Goal: Task Accomplishment & Management: Use online tool/utility

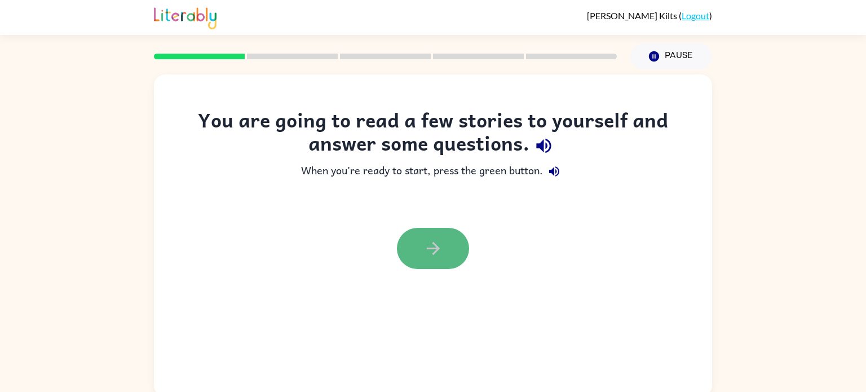
click at [452, 232] on button "button" at bounding box center [433, 248] width 72 height 41
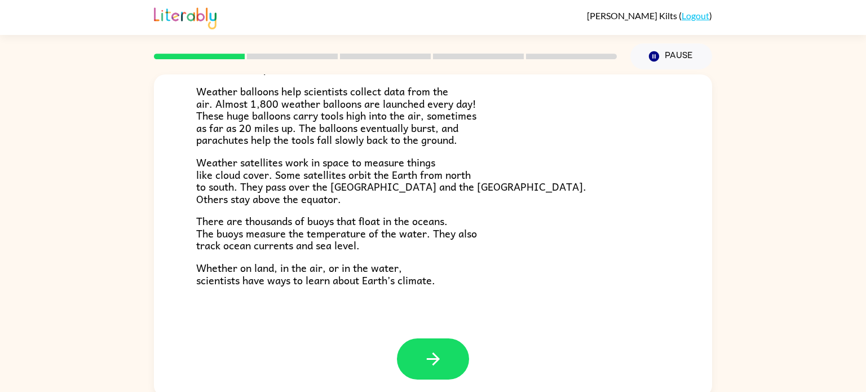
scroll to position [5, 0]
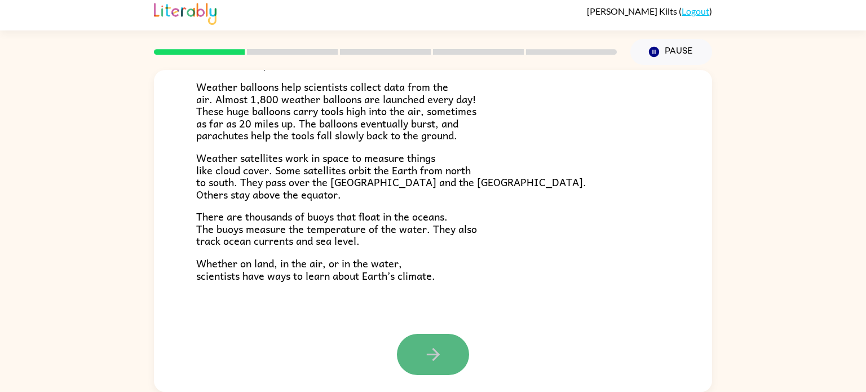
click at [416, 348] on button "button" at bounding box center [433, 354] width 72 height 41
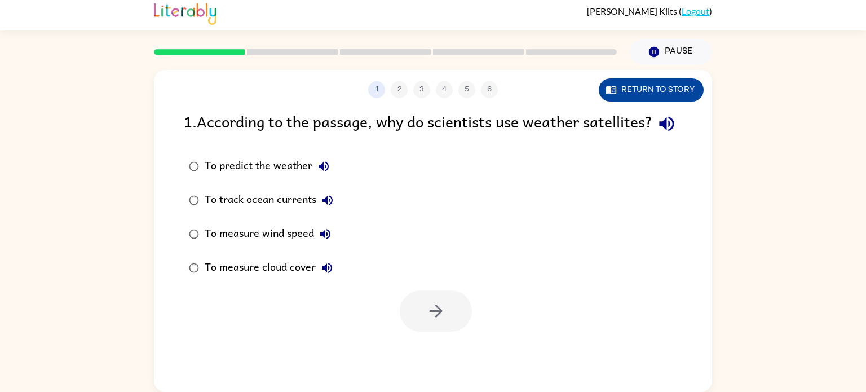
click at [666, 99] on button "Return to story" at bounding box center [651, 89] width 105 height 23
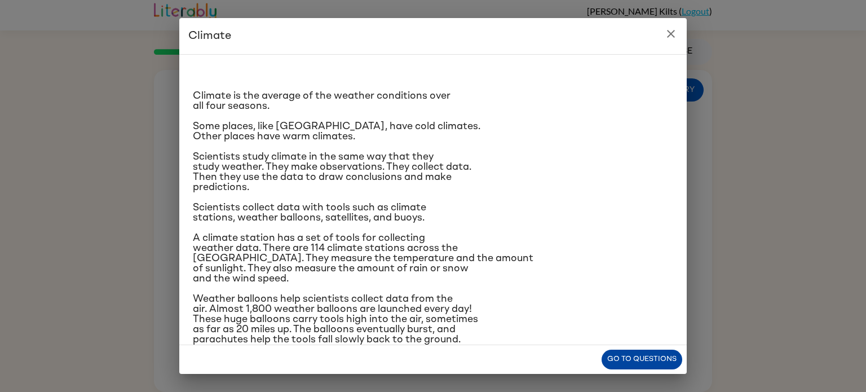
click at [665, 362] on button "Go to questions" at bounding box center [642, 360] width 81 height 20
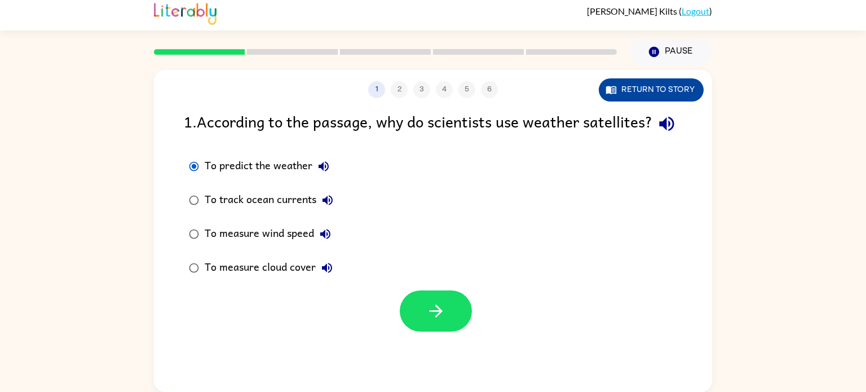
click at [638, 87] on button "Return to story" at bounding box center [651, 89] width 105 height 23
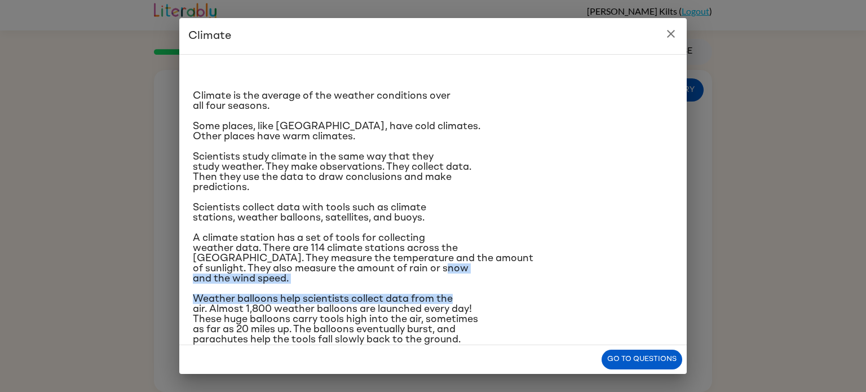
drag, startPoint x: 562, startPoint y: 288, endPoint x: 593, endPoint y: 265, distance: 38.6
click at [593, 265] on div "Climate is the average of the weather conditions over all four seasons. Some pl…" at bounding box center [433, 265] width 481 height 403
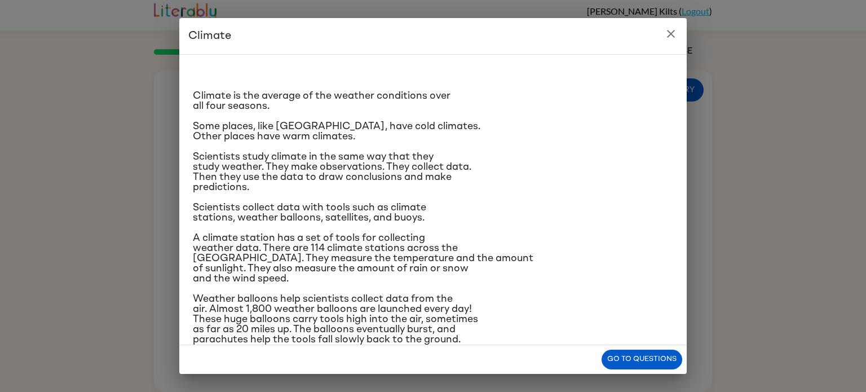
click at [470, 336] on p "Weather balloons help scientists collect data from the air. Almost 1,800 weathe…" at bounding box center [433, 319] width 481 height 51
click at [678, 30] on button "close" at bounding box center [671, 34] width 23 height 23
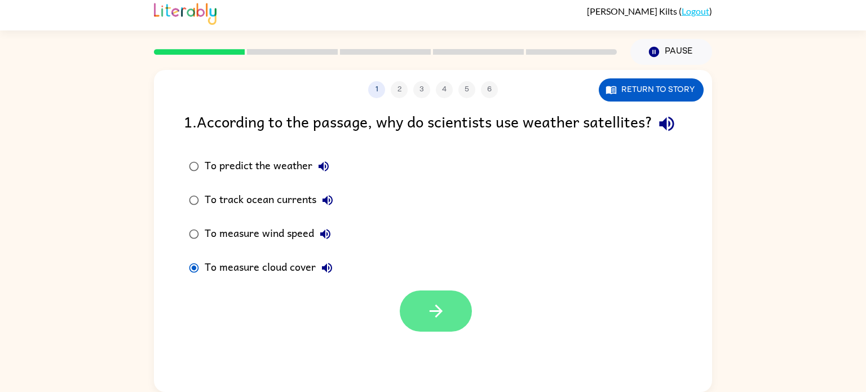
click at [444, 332] on button "button" at bounding box center [436, 311] width 72 height 41
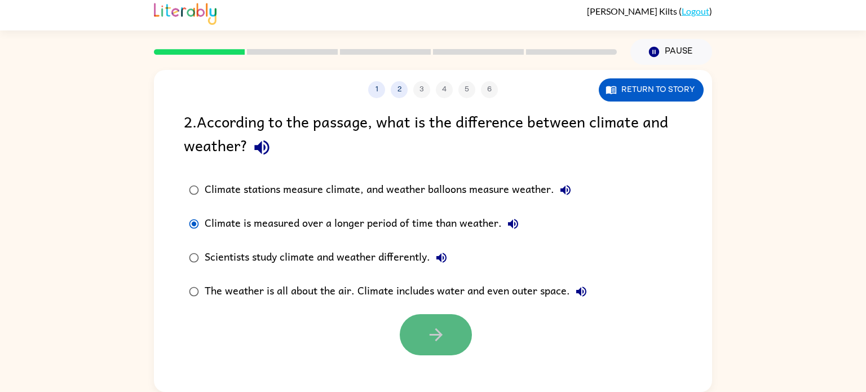
click at [406, 340] on button "button" at bounding box center [436, 334] width 72 height 41
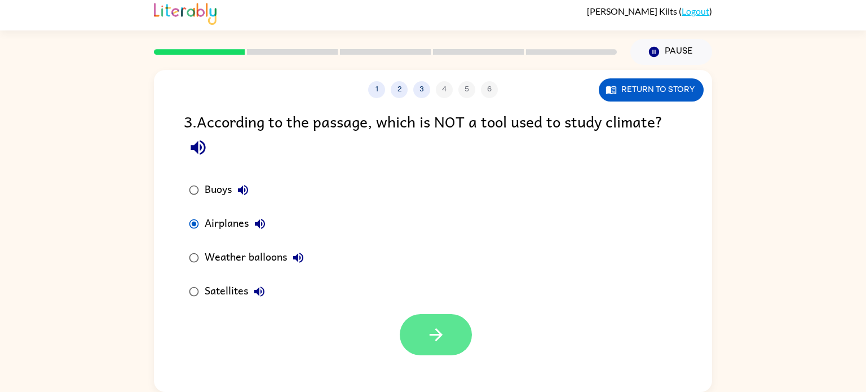
click at [468, 335] on button "button" at bounding box center [436, 334] width 72 height 41
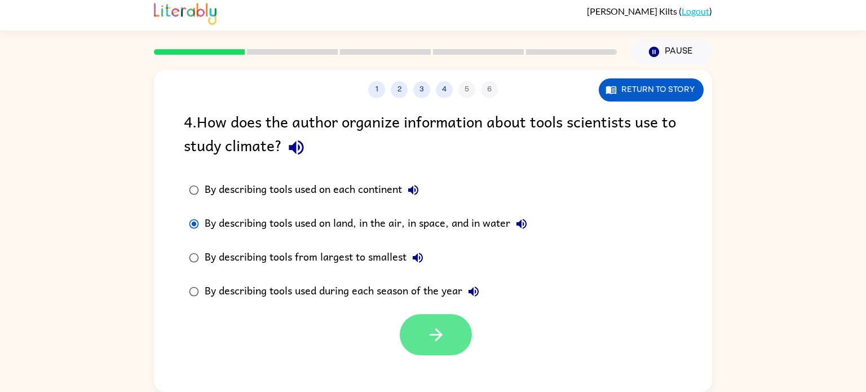
click at [467, 336] on button "button" at bounding box center [436, 334] width 72 height 41
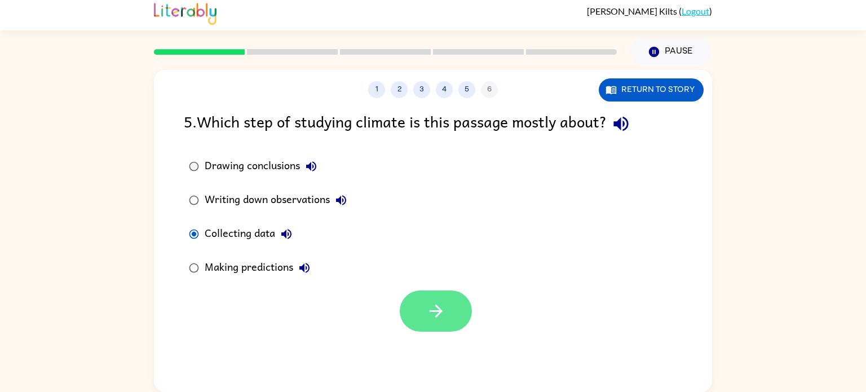
click at [434, 312] on icon "button" at bounding box center [436, 311] width 20 height 20
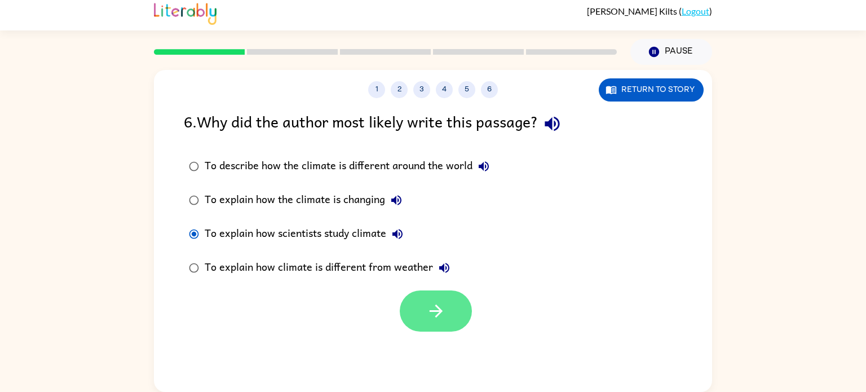
click at [427, 292] on button "button" at bounding box center [436, 311] width 72 height 41
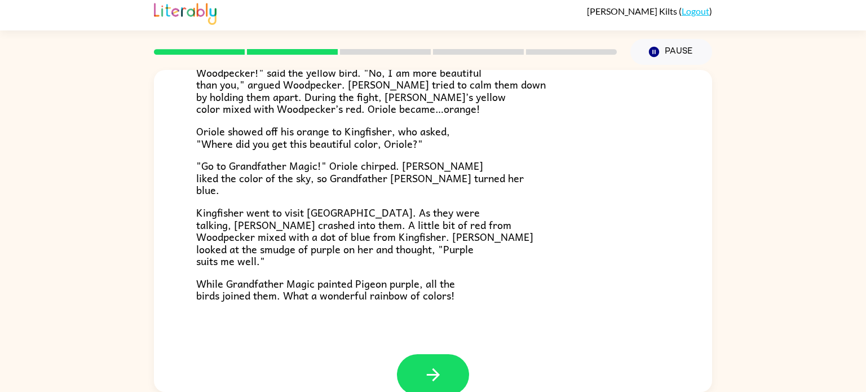
scroll to position [291, 0]
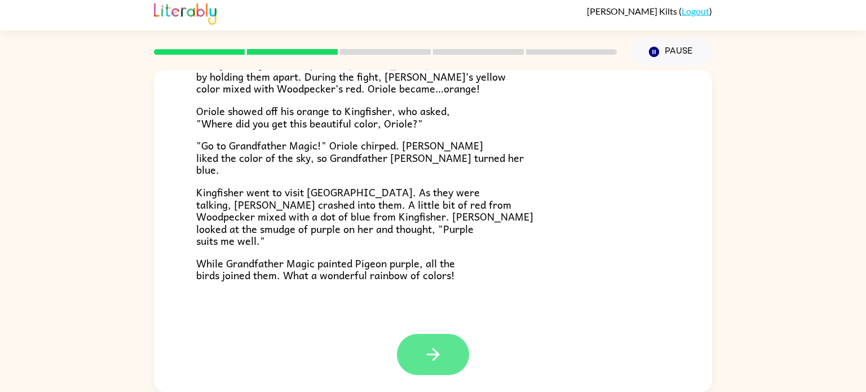
click at [446, 368] on button "button" at bounding box center [433, 354] width 72 height 41
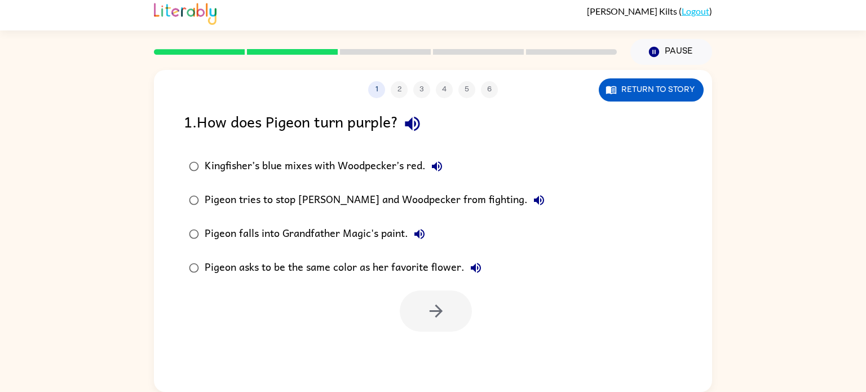
scroll to position [0, 0]
click at [433, 314] on icon "button" at bounding box center [436, 311] width 20 height 20
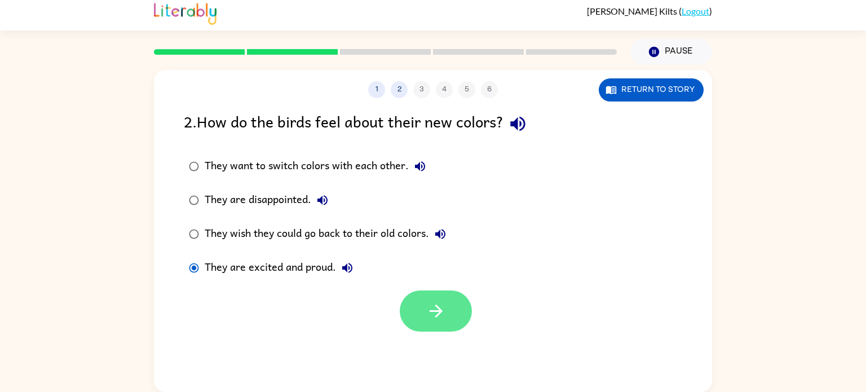
click at [463, 306] on button "button" at bounding box center [436, 311] width 72 height 41
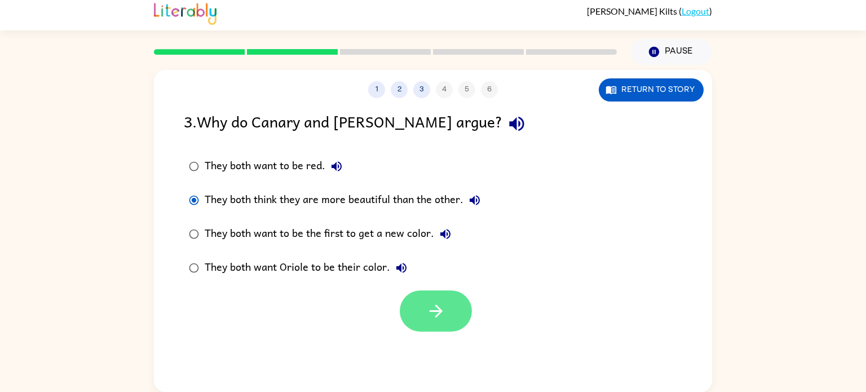
click at [454, 307] on button "button" at bounding box center [436, 311] width 72 height 41
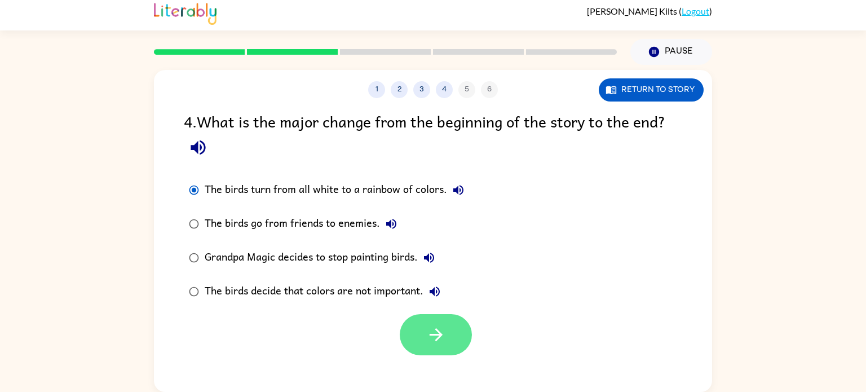
click at [443, 323] on button "button" at bounding box center [436, 334] width 72 height 41
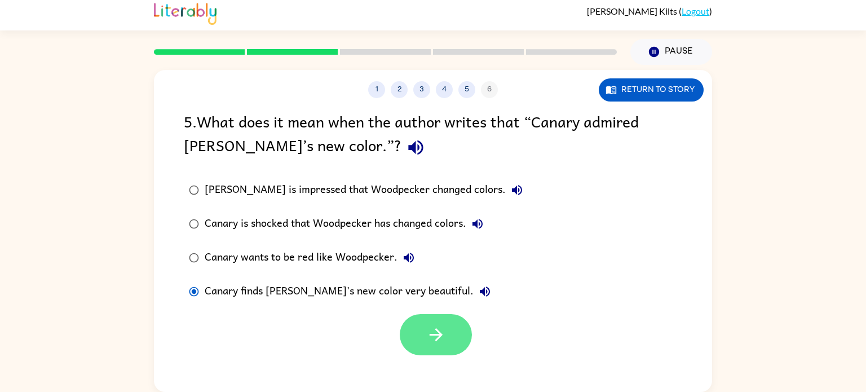
click at [466, 320] on button "button" at bounding box center [436, 334] width 72 height 41
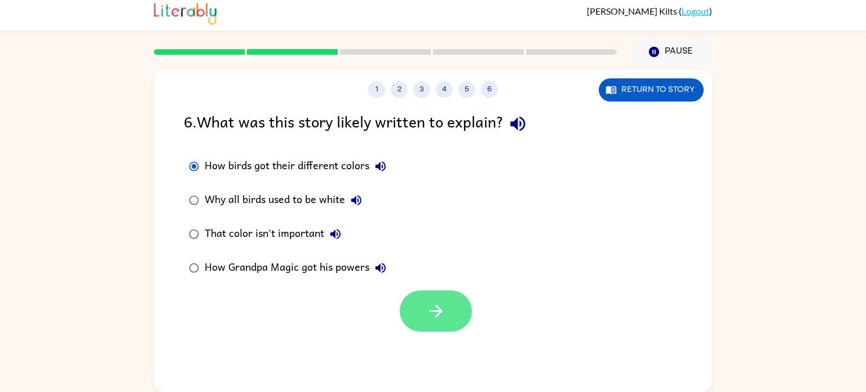
click at [420, 319] on button "button" at bounding box center [436, 311] width 72 height 41
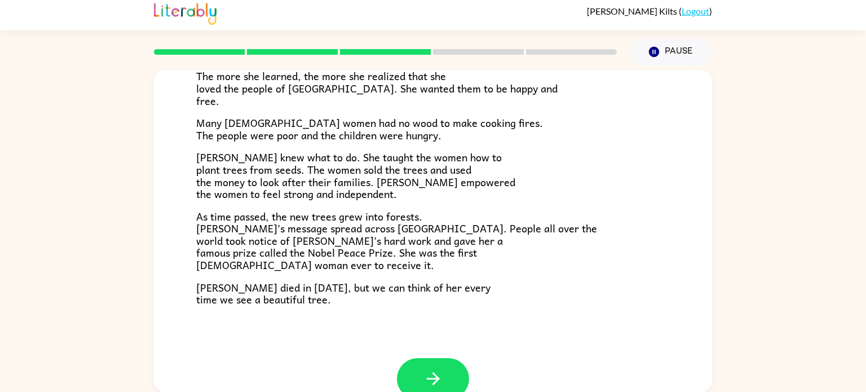
scroll to position [316, 0]
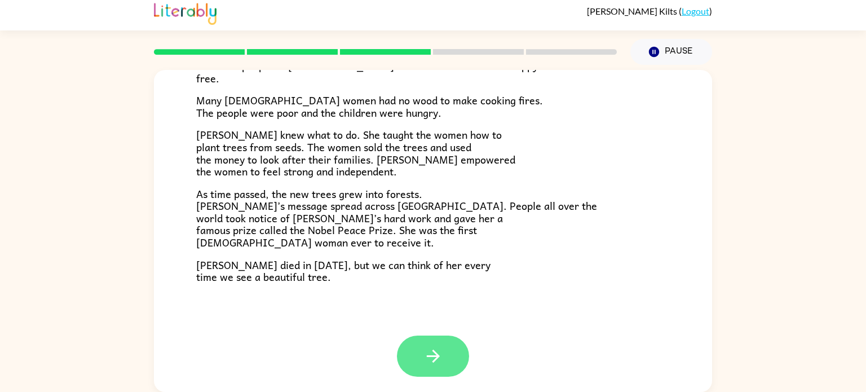
click at [429, 366] on icon "button" at bounding box center [434, 356] width 20 height 20
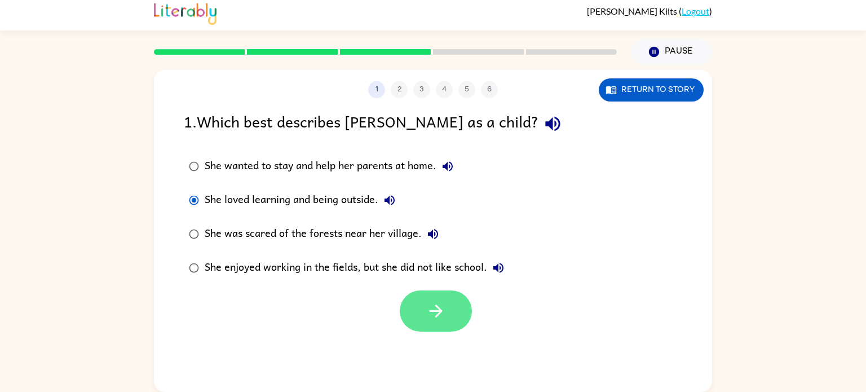
click at [430, 317] on icon "button" at bounding box center [436, 311] width 20 height 20
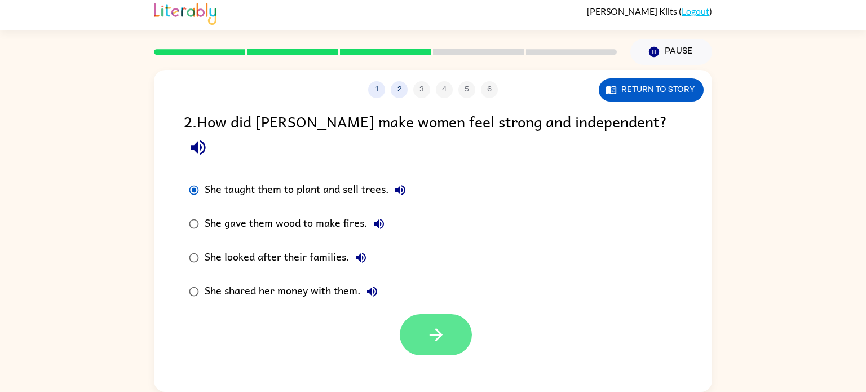
click at [439, 325] on icon "button" at bounding box center [436, 335] width 20 height 20
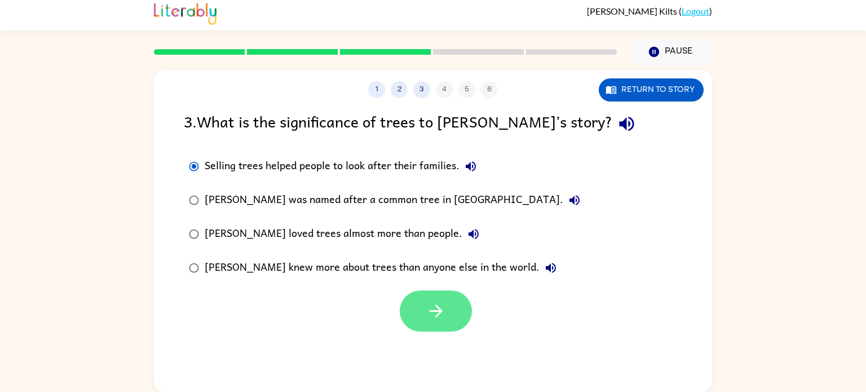
click at [420, 316] on button "button" at bounding box center [436, 311] width 72 height 41
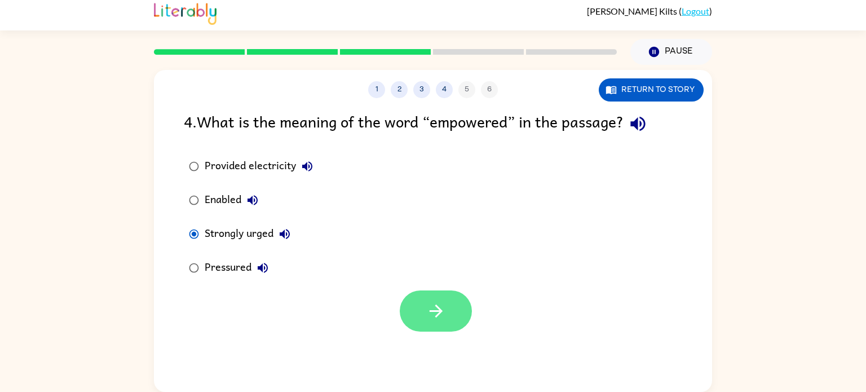
click at [430, 314] on icon "button" at bounding box center [436, 311] width 20 height 20
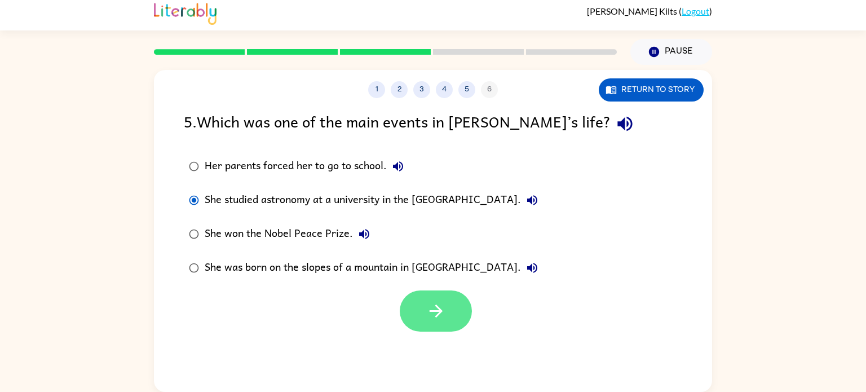
click at [442, 328] on button "button" at bounding box center [436, 311] width 72 height 41
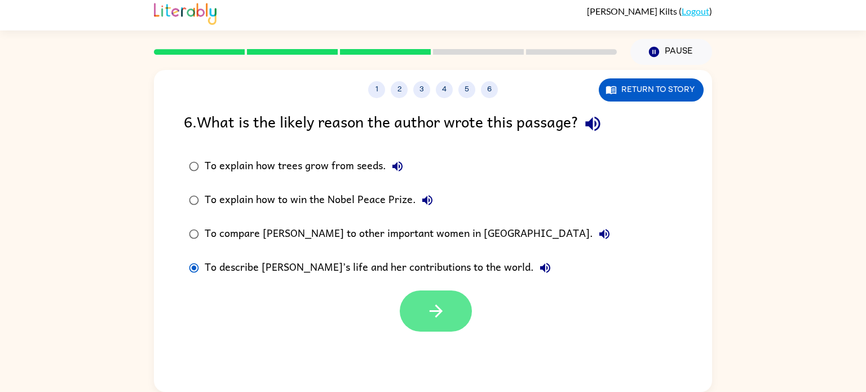
click at [411, 323] on button "button" at bounding box center [436, 311] width 72 height 41
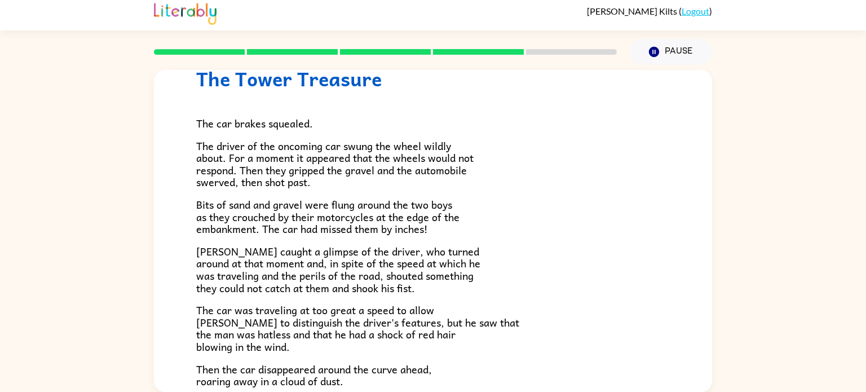
scroll to position [68, 0]
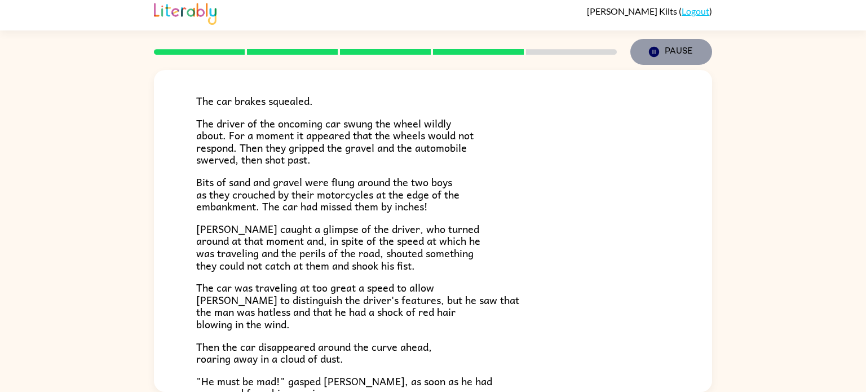
click at [653, 59] on button "Pause Pause" at bounding box center [672, 52] width 82 height 26
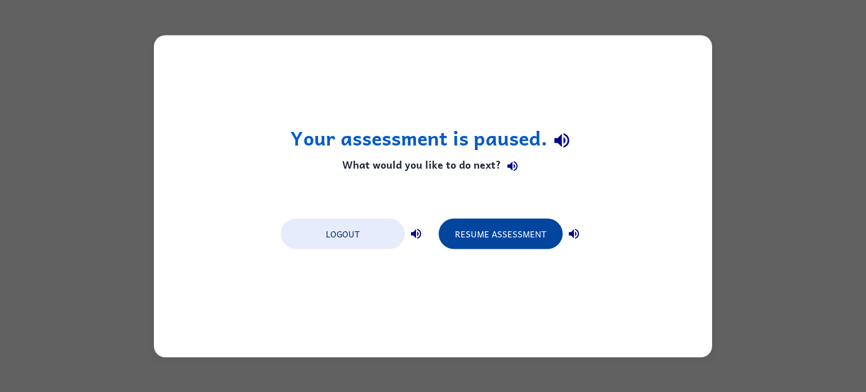
click at [515, 233] on button "Resume Assessment" at bounding box center [501, 233] width 124 height 30
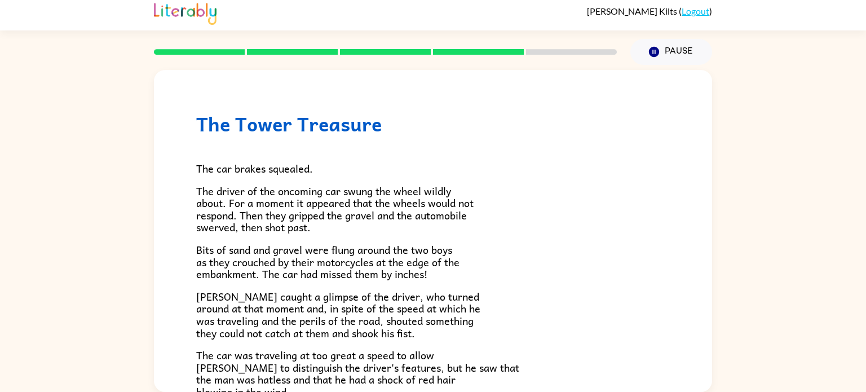
scroll to position [5, 0]
click at [612, 256] on p "Bits of sand and gravel were flung around the two boys as they crouched by thei…" at bounding box center [433, 262] width 474 height 37
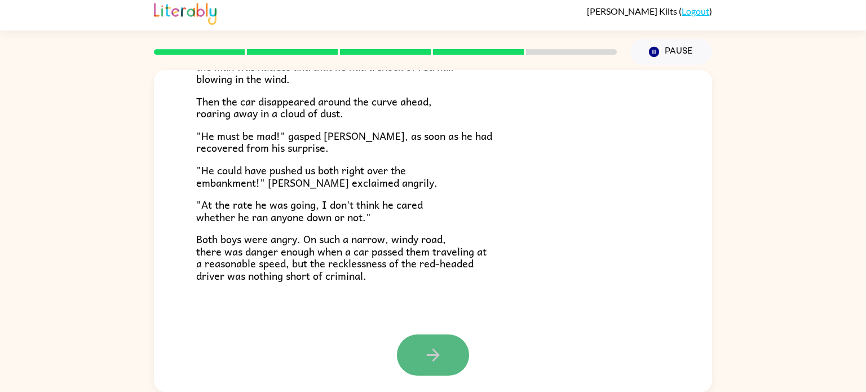
click at [414, 350] on button "button" at bounding box center [433, 355] width 72 height 41
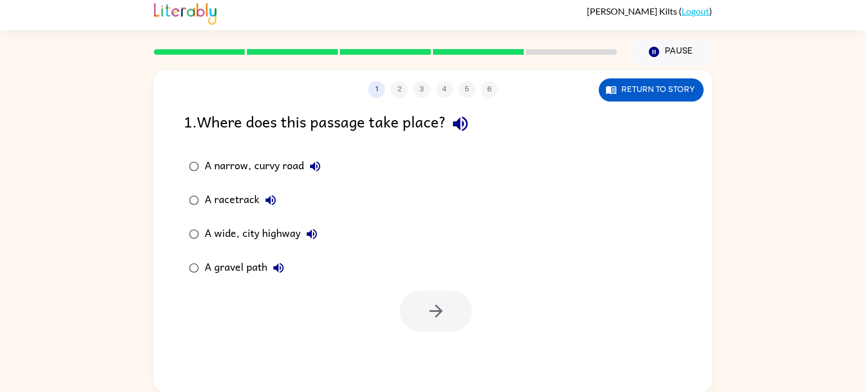
click at [210, 161] on div "A narrow, curvy road" at bounding box center [266, 166] width 122 height 23
click at [477, 309] on div at bounding box center [433, 308] width 558 height 47
click at [450, 315] on button "button" at bounding box center [436, 311] width 72 height 41
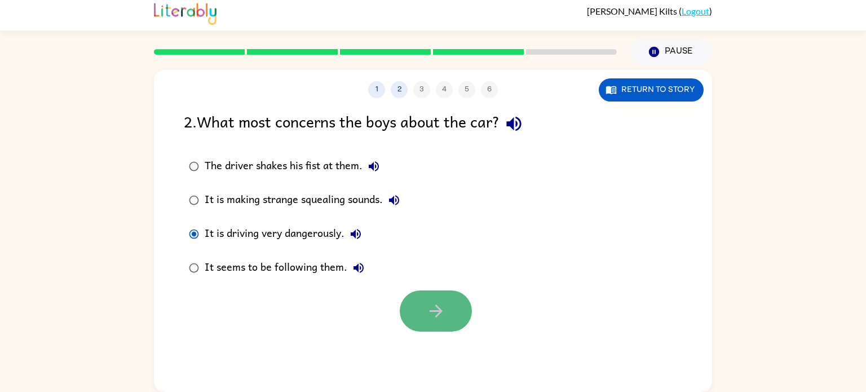
click at [424, 323] on button "button" at bounding box center [436, 311] width 72 height 41
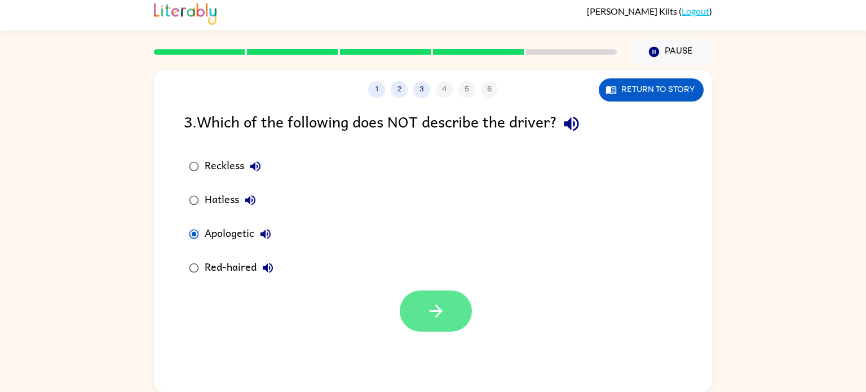
click at [423, 302] on button "button" at bounding box center [436, 311] width 72 height 41
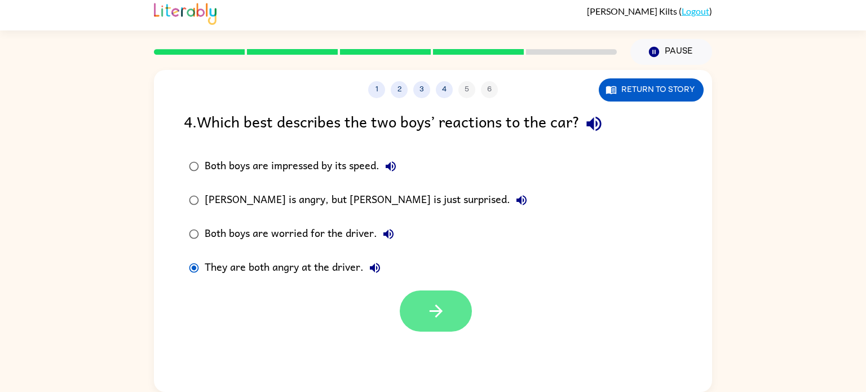
click at [433, 322] on button "button" at bounding box center [436, 311] width 72 height 41
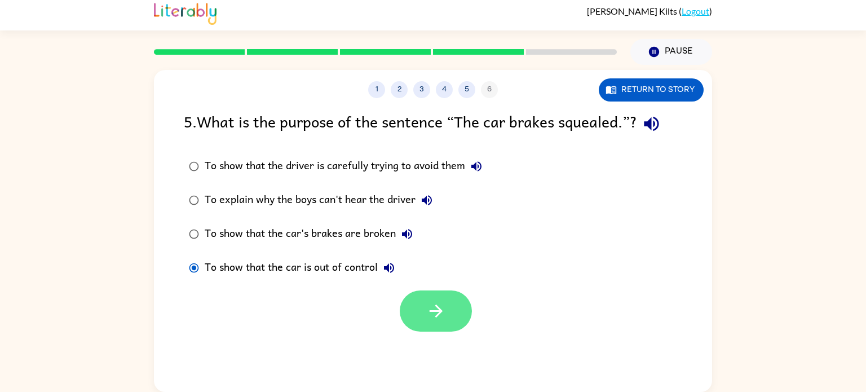
click at [442, 315] on icon "button" at bounding box center [436, 311] width 20 height 20
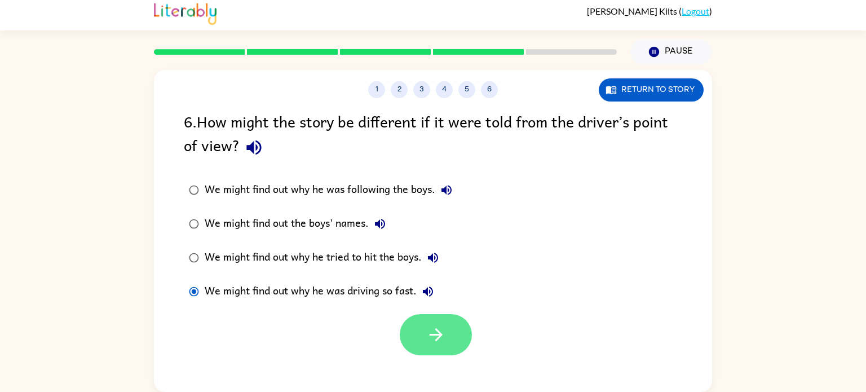
click at [429, 333] on icon "button" at bounding box center [436, 335] width 20 height 20
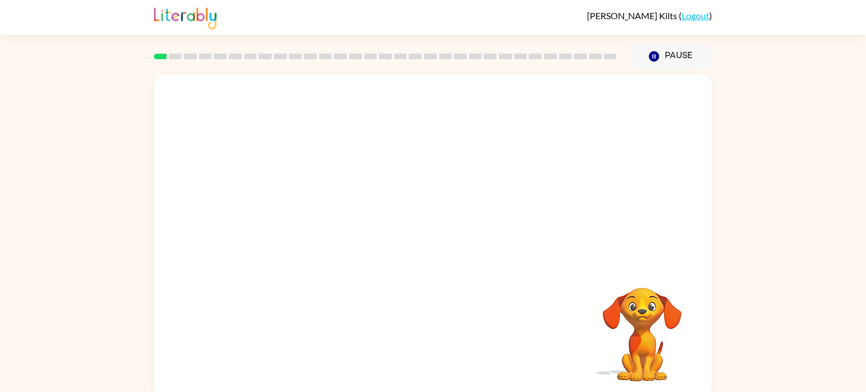
click at [301, 213] on video "Your browser must support playing .mp4 files to use Literably. Please try using…" at bounding box center [433, 169] width 558 height 190
click at [419, 250] on div at bounding box center [433, 241] width 72 height 41
click at [419, 250] on button "button" at bounding box center [433, 241] width 72 height 41
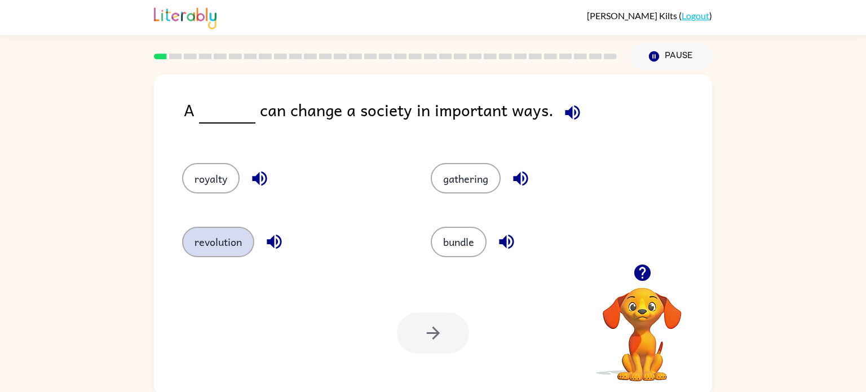
click at [227, 231] on button "revolution" at bounding box center [218, 242] width 72 height 30
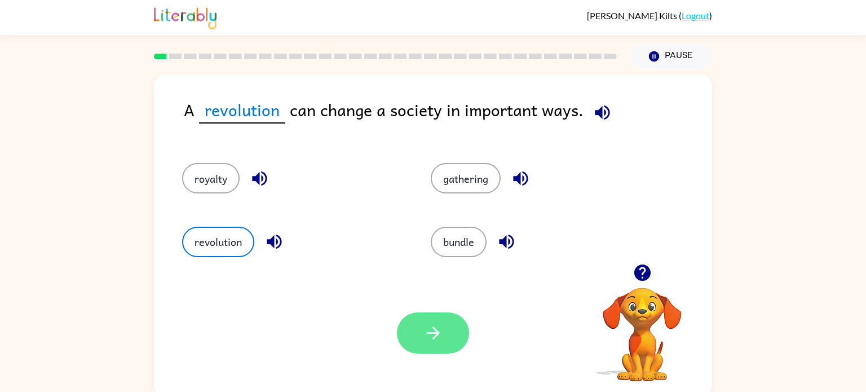
click at [454, 338] on button "button" at bounding box center [433, 333] width 72 height 41
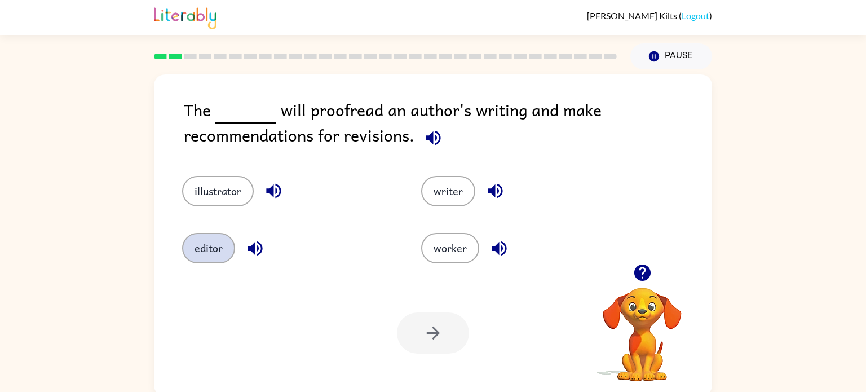
click at [196, 253] on button "editor" at bounding box center [208, 248] width 53 height 30
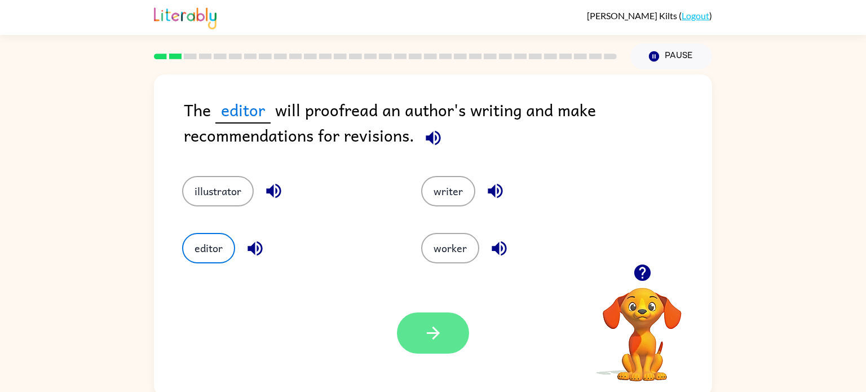
click at [439, 331] on icon "button" at bounding box center [434, 333] width 20 height 20
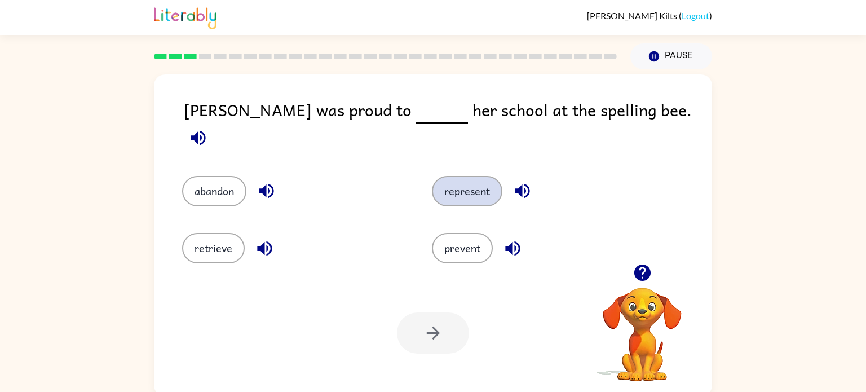
click at [461, 176] on button "represent" at bounding box center [467, 191] width 71 height 30
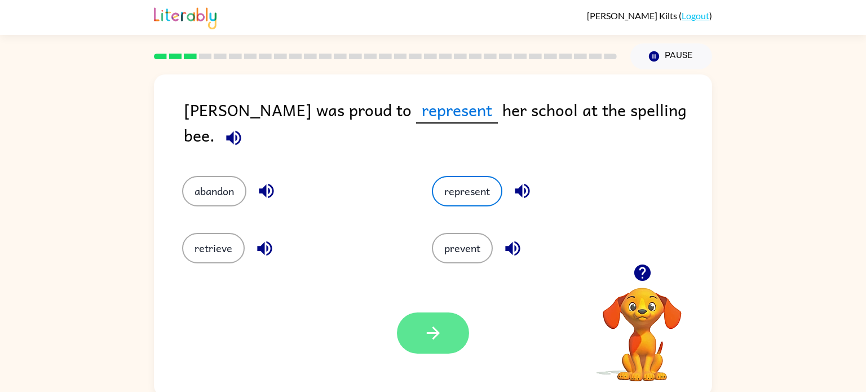
click at [435, 338] on icon "button" at bounding box center [434, 333] width 20 height 20
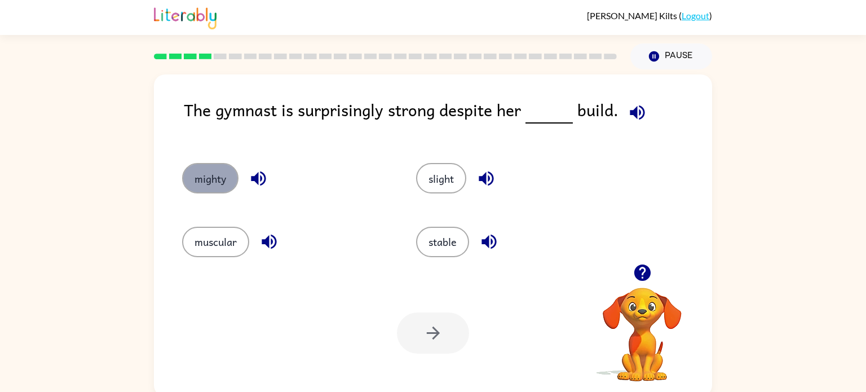
click at [191, 171] on button "mighty" at bounding box center [210, 178] width 56 height 30
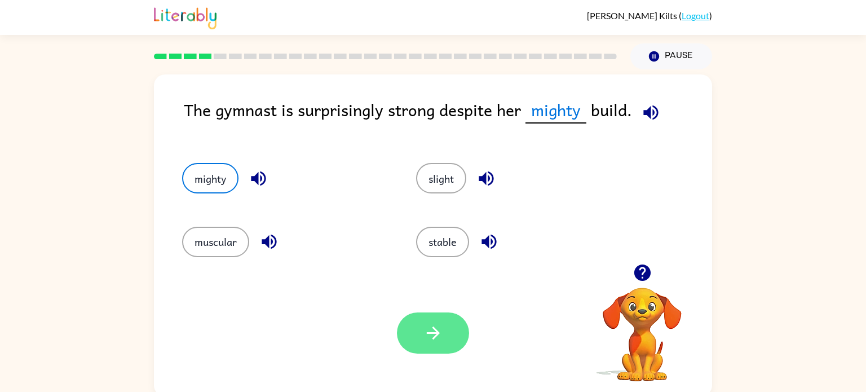
click at [450, 325] on button "button" at bounding box center [433, 333] width 72 height 41
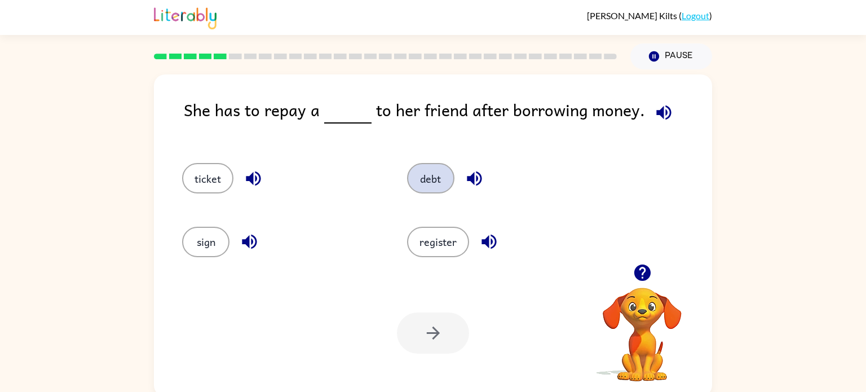
click at [442, 182] on button "debt" at bounding box center [430, 178] width 47 height 30
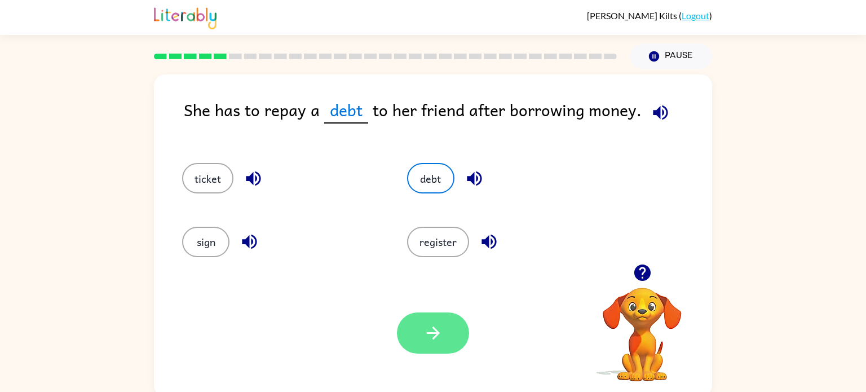
click at [449, 335] on button "button" at bounding box center [433, 333] width 72 height 41
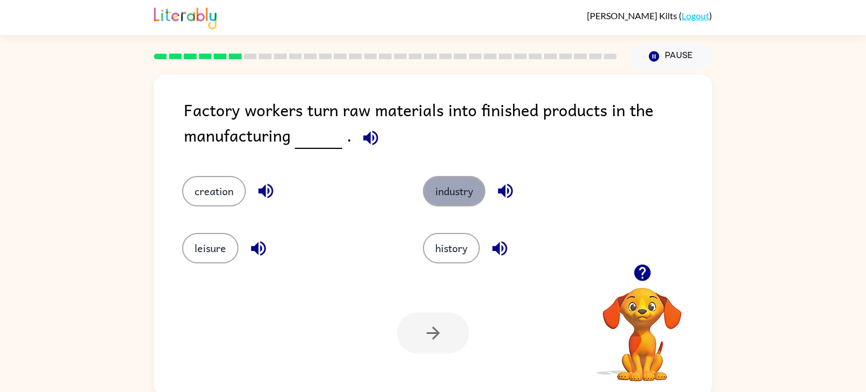
click at [475, 189] on button "industry" at bounding box center [454, 191] width 63 height 30
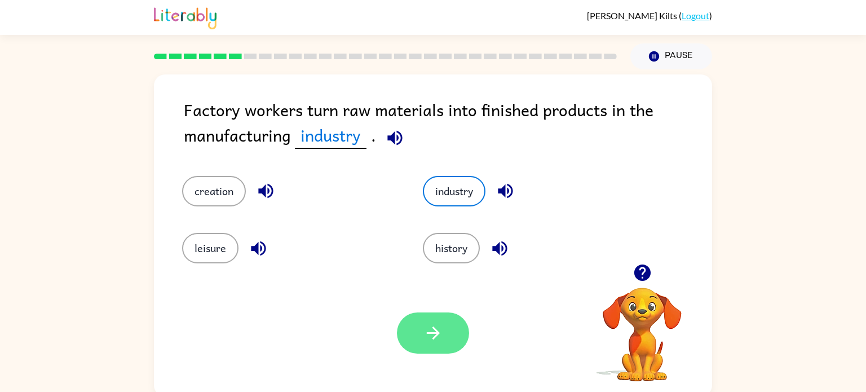
click at [435, 313] on button "button" at bounding box center [433, 333] width 72 height 41
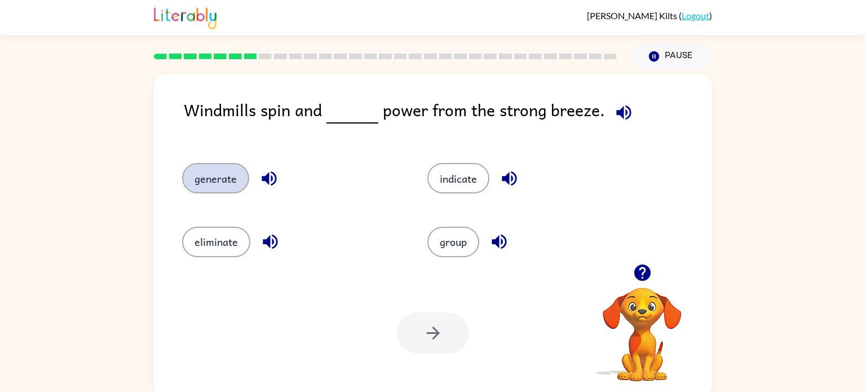
click at [231, 170] on button "generate" at bounding box center [215, 178] width 67 height 30
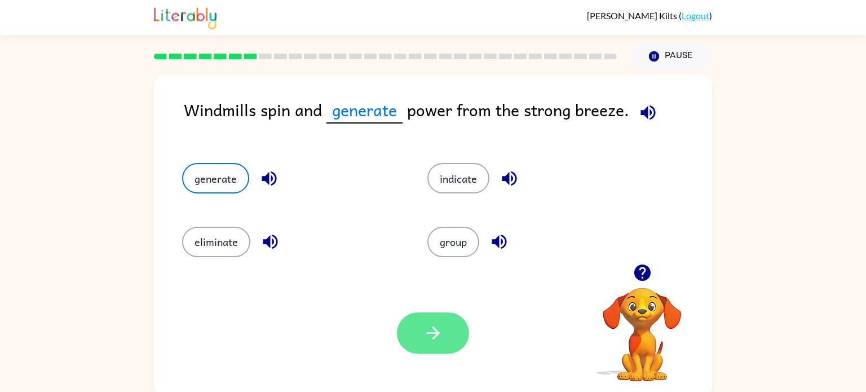
click at [445, 340] on button "button" at bounding box center [433, 333] width 72 height 41
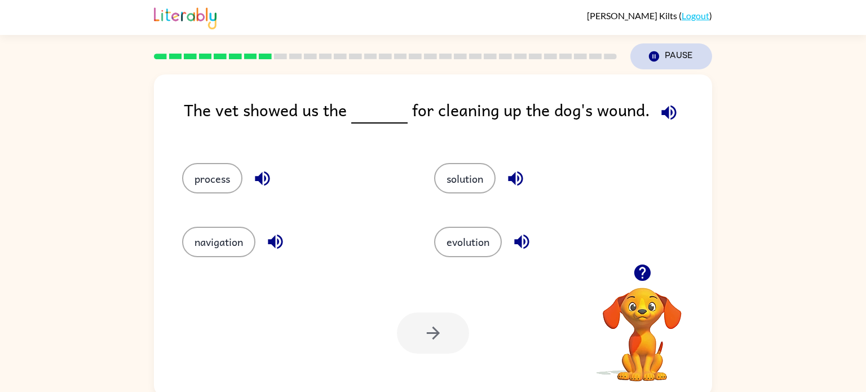
click at [654, 53] on icon "button" at bounding box center [654, 56] width 10 height 10
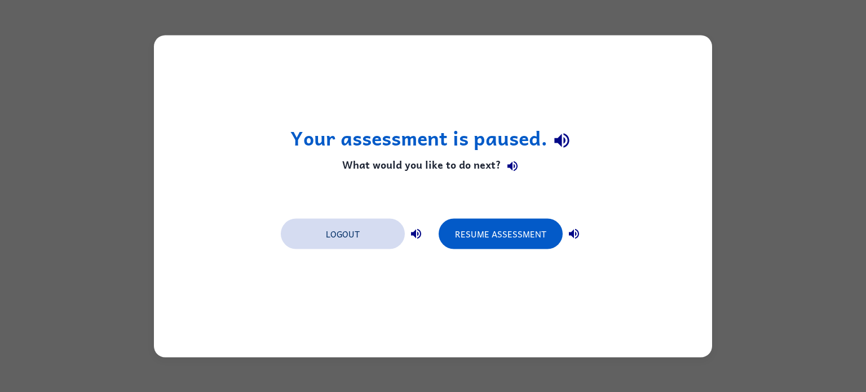
click at [380, 245] on button "Logout" at bounding box center [343, 233] width 124 height 30
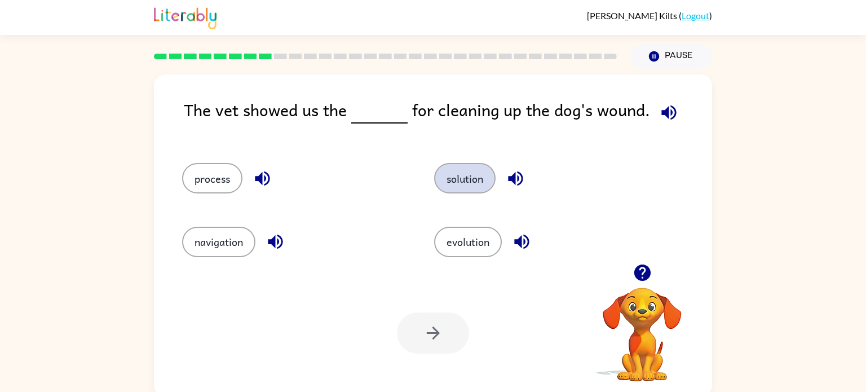
click at [465, 181] on button "solution" at bounding box center [464, 178] width 61 height 30
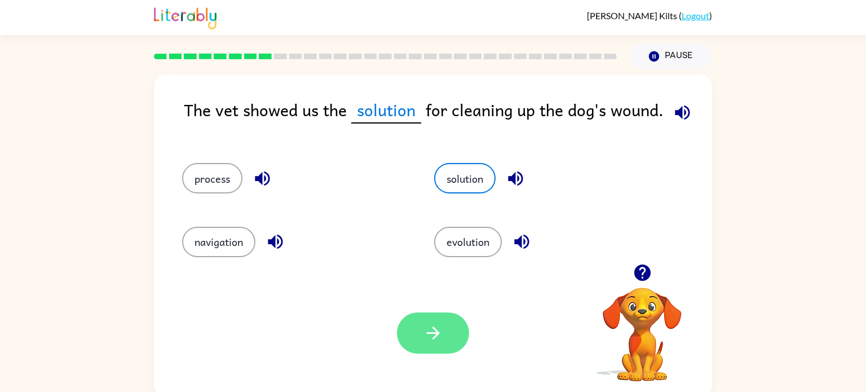
click at [416, 344] on button "button" at bounding box center [433, 333] width 72 height 41
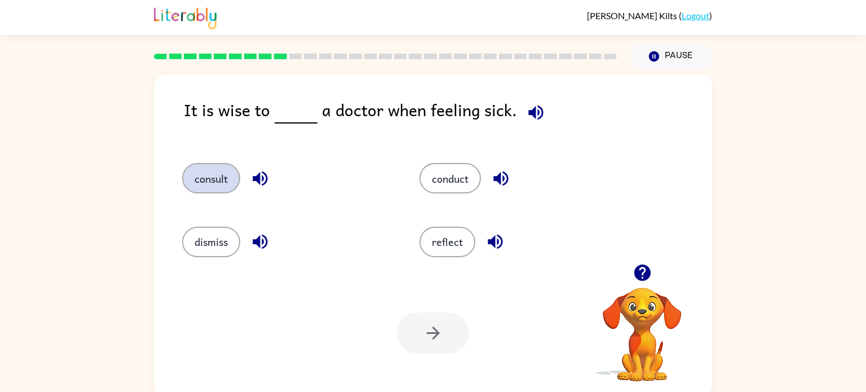
click at [213, 186] on button "consult" at bounding box center [211, 178] width 58 height 30
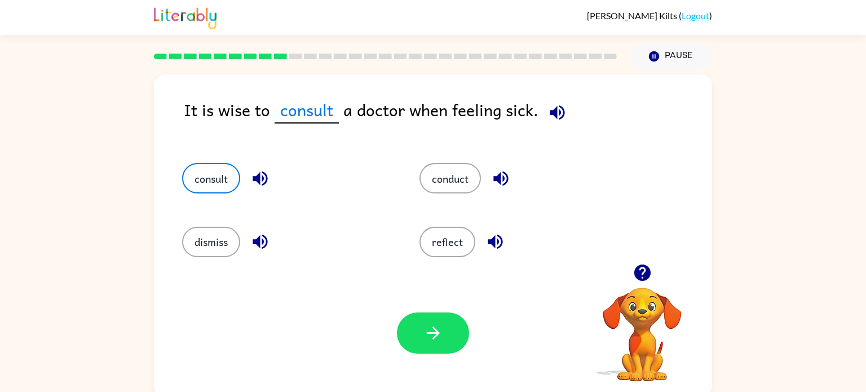
click at [465, 348] on div at bounding box center [433, 333] width 72 height 41
click at [435, 328] on icon "button" at bounding box center [434, 333] width 20 height 20
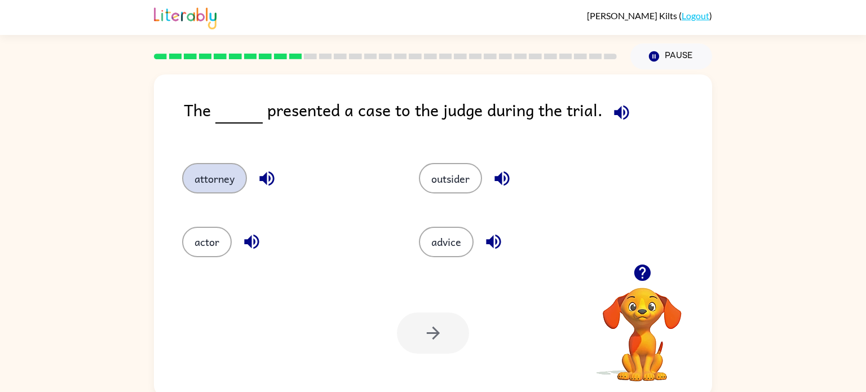
click at [223, 173] on button "attorney" at bounding box center [214, 178] width 65 height 30
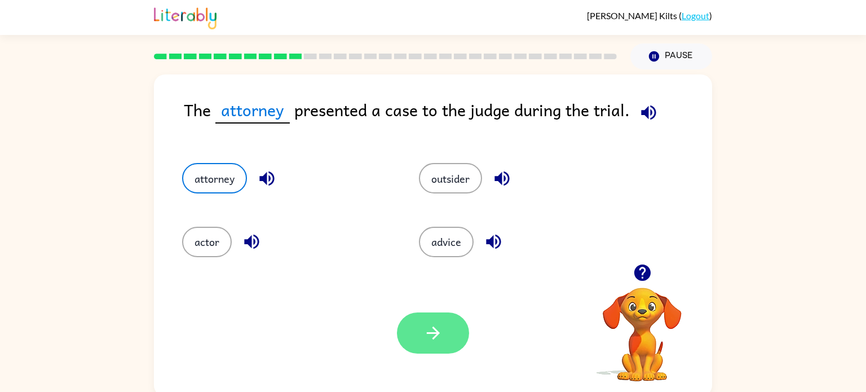
click at [439, 324] on icon "button" at bounding box center [434, 333] width 20 height 20
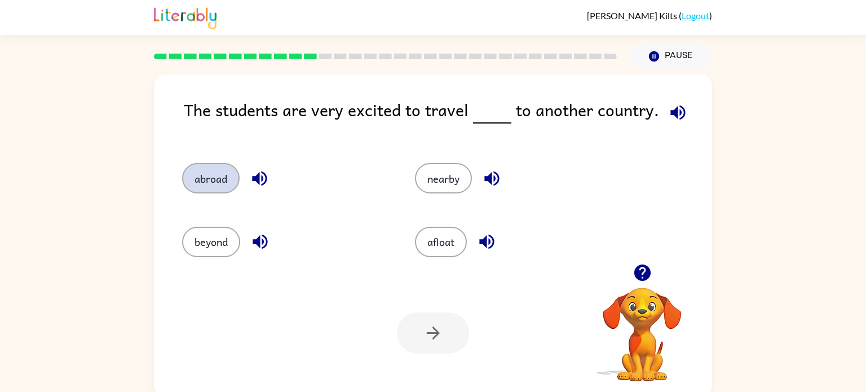
click at [231, 184] on button "abroad" at bounding box center [211, 178] width 58 height 30
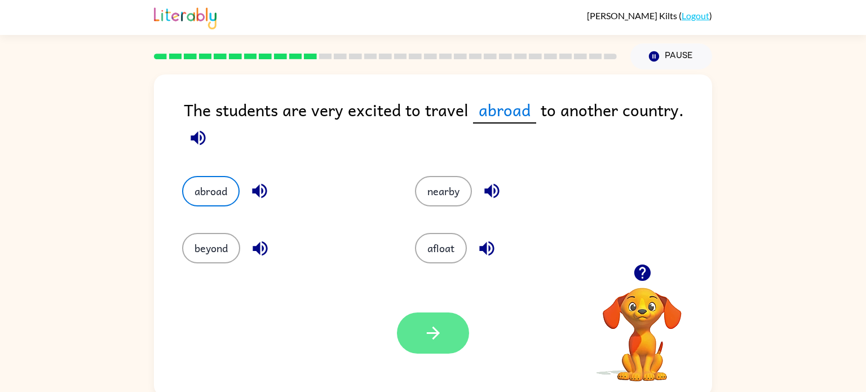
click at [432, 345] on button "button" at bounding box center [433, 333] width 72 height 41
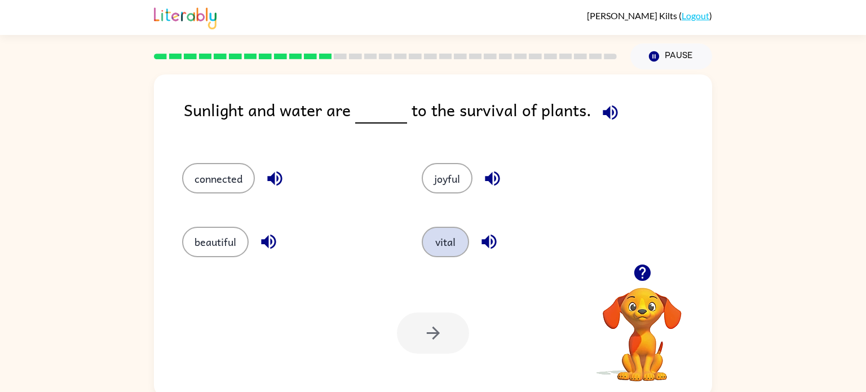
click at [439, 246] on button "vital" at bounding box center [445, 242] width 47 height 30
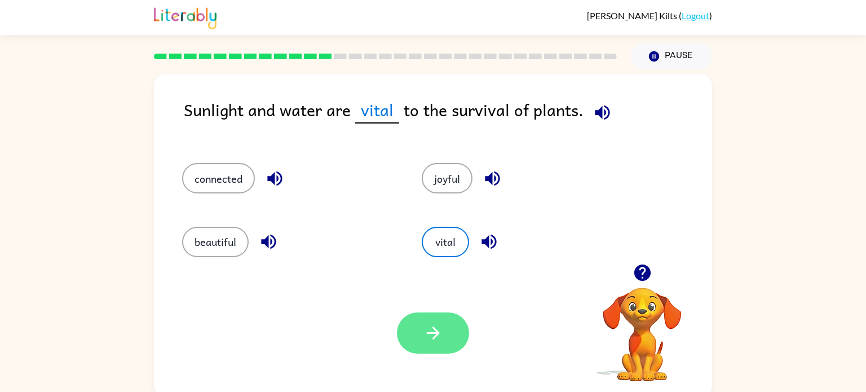
click at [435, 325] on icon "button" at bounding box center [434, 333] width 20 height 20
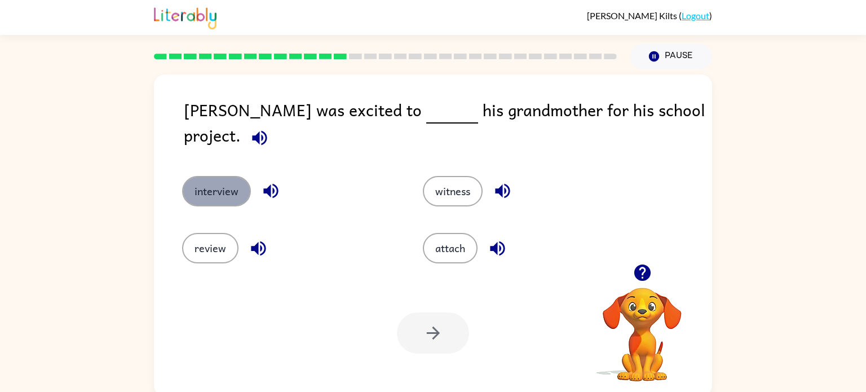
click at [205, 176] on button "interview" at bounding box center [216, 191] width 69 height 30
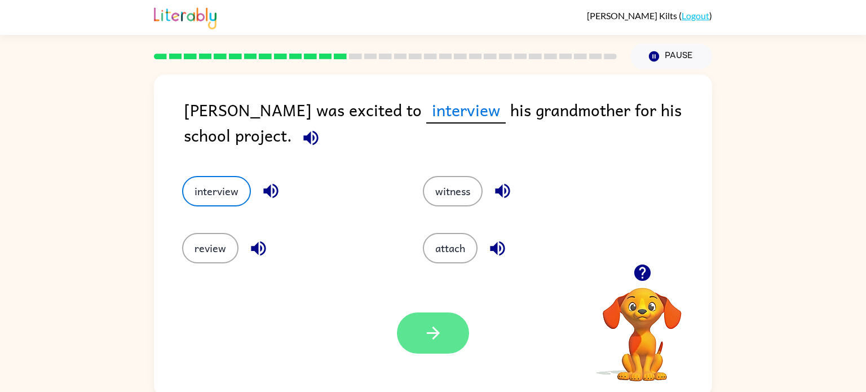
click at [438, 336] on icon "button" at bounding box center [434, 333] width 20 height 20
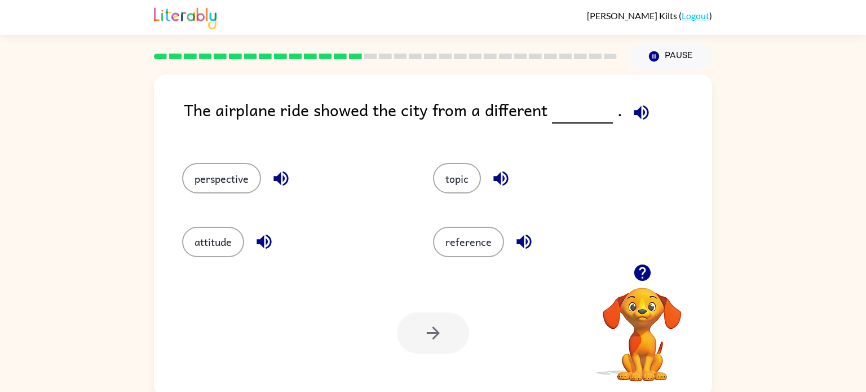
click at [240, 196] on div "perspective" at bounding box center [286, 173] width 251 height 63
click at [239, 173] on button "perspective" at bounding box center [221, 178] width 79 height 30
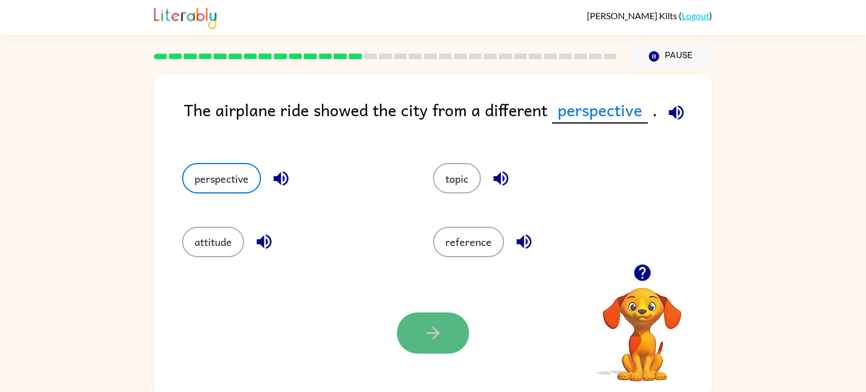
click at [442, 347] on button "button" at bounding box center [433, 333] width 72 height 41
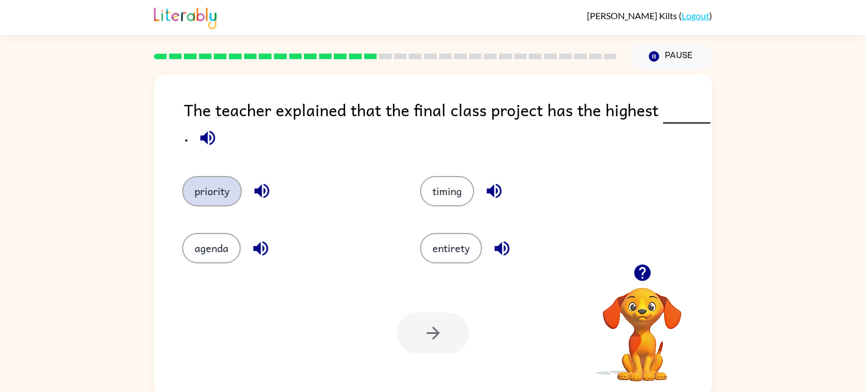
click at [212, 191] on button "priority" at bounding box center [212, 191] width 60 height 30
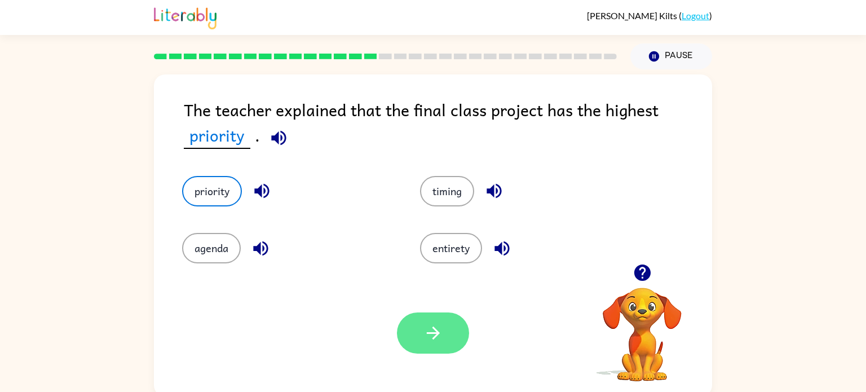
click at [407, 341] on button "button" at bounding box center [433, 333] width 72 height 41
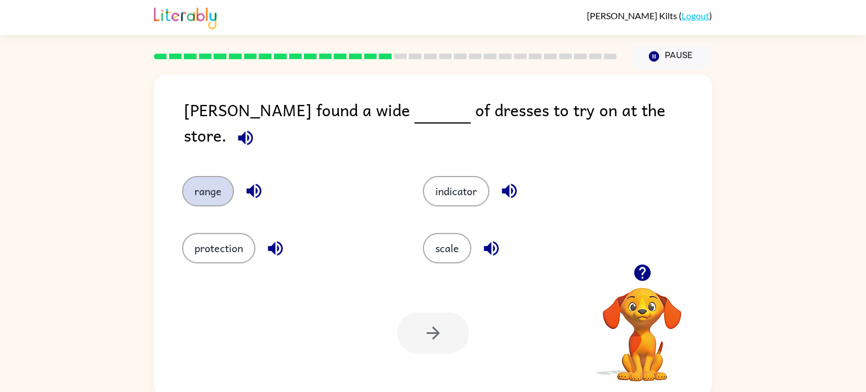
click at [206, 176] on button "range" at bounding box center [208, 191] width 52 height 30
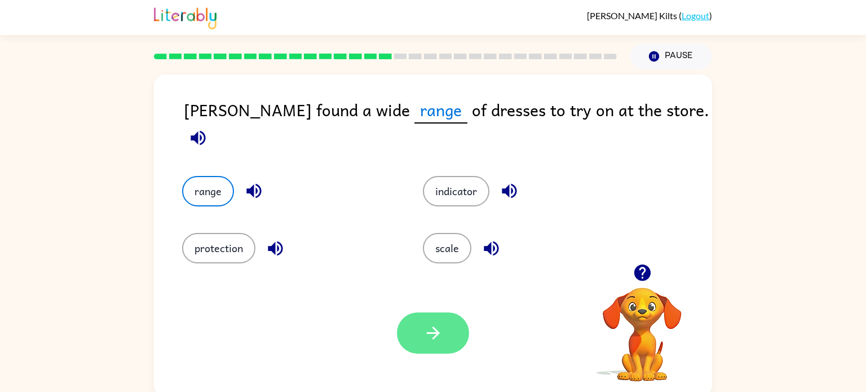
click at [432, 323] on button "button" at bounding box center [433, 333] width 72 height 41
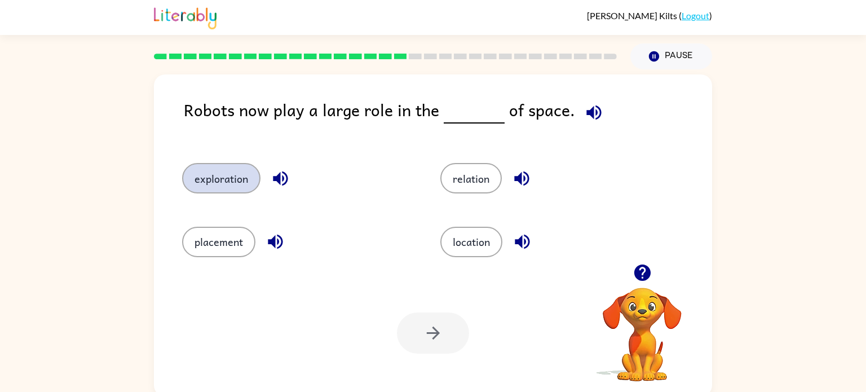
click at [234, 189] on button "exploration" at bounding box center [221, 178] width 78 height 30
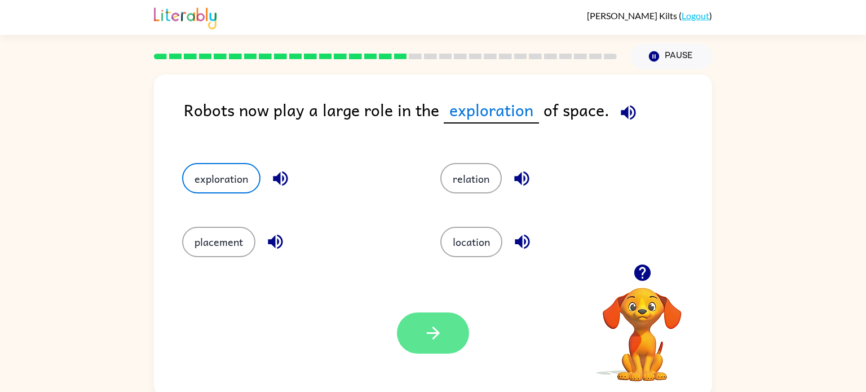
click at [419, 328] on button "button" at bounding box center [433, 333] width 72 height 41
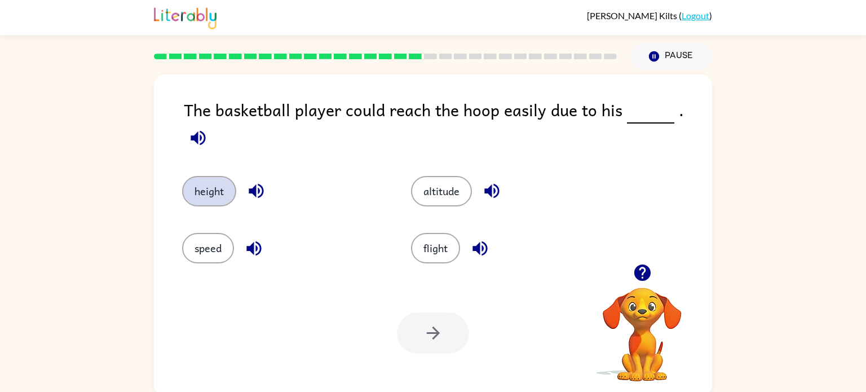
click at [219, 184] on button "height" at bounding box center [209, 191] width 54 height 30
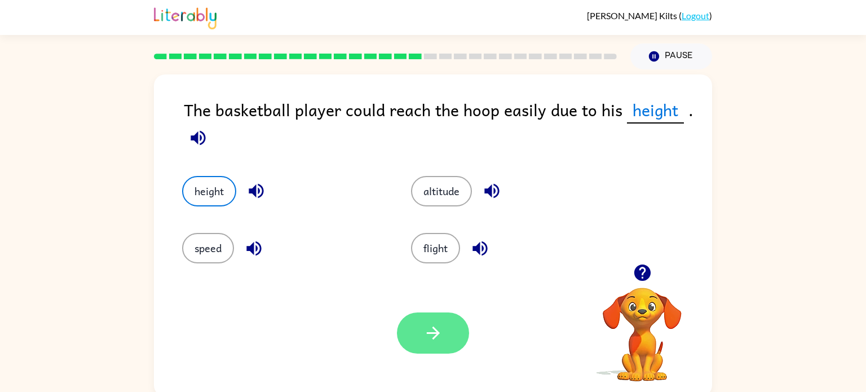
click at [434, 339] on icon "button" at bounding box center [434, 333] width 20 height 20
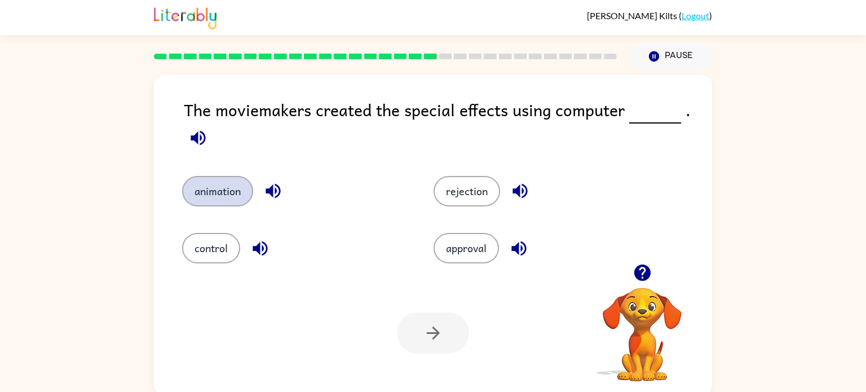
click at [221, 188] on button "animation" at bounding box center [217, 191] width 71 height 30
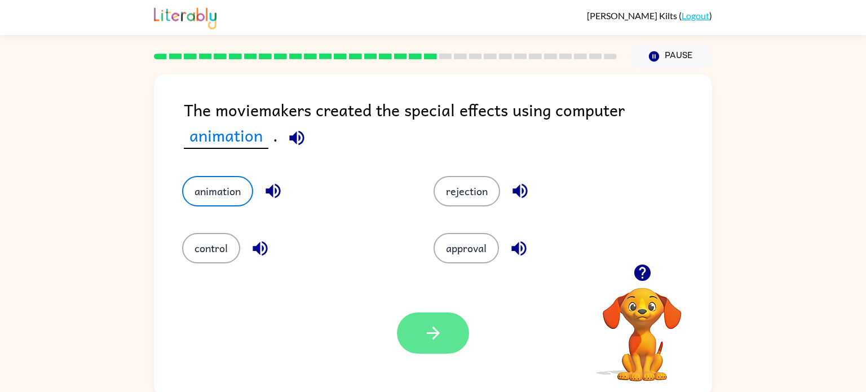
click at [452, 344] on button "button" at bounding box center [433, 333] width 72 height 41
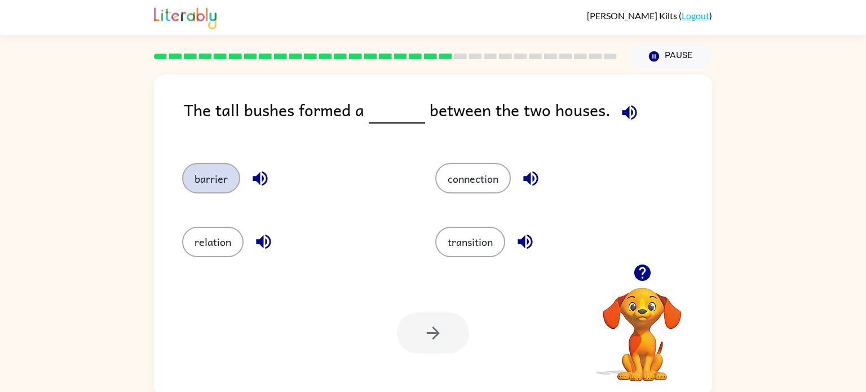
click at [219, 187] on button "barrier" at bounding box center [211, 178] width 58 height 30
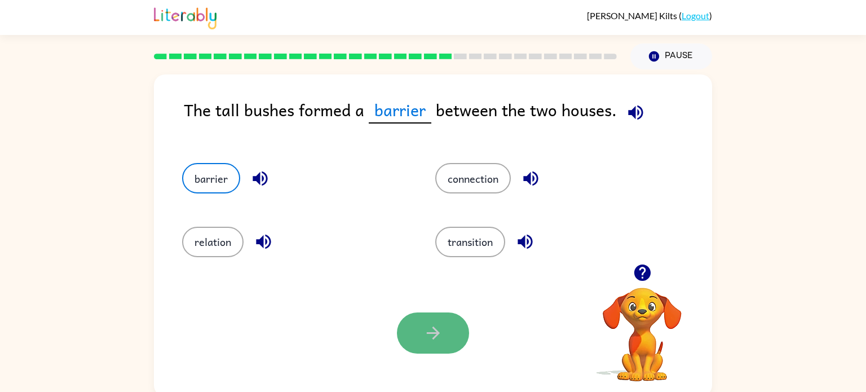
click at [424, 332] on icon "button" at bounding box center [434, 333] width 20 height 20
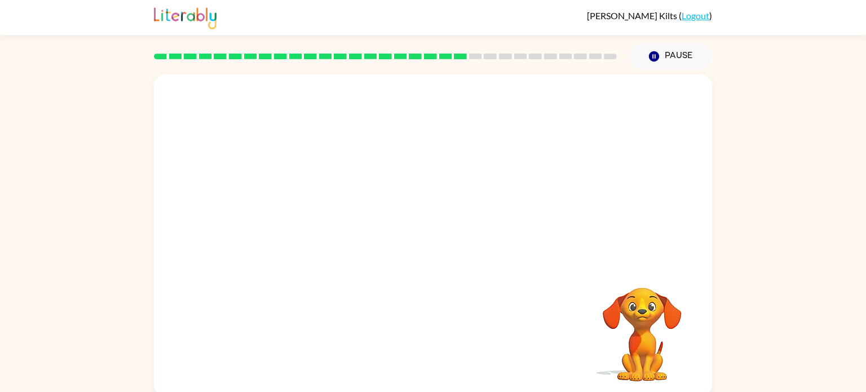
click at [330, 227] on video "Your browser must support playing .mp4 files to use Literably. Please try using…" at bounding box center [433, 169] width 558 height 190
click at [425, 238] on icon "button" at bounding box center [434, 241] width 20 height 20
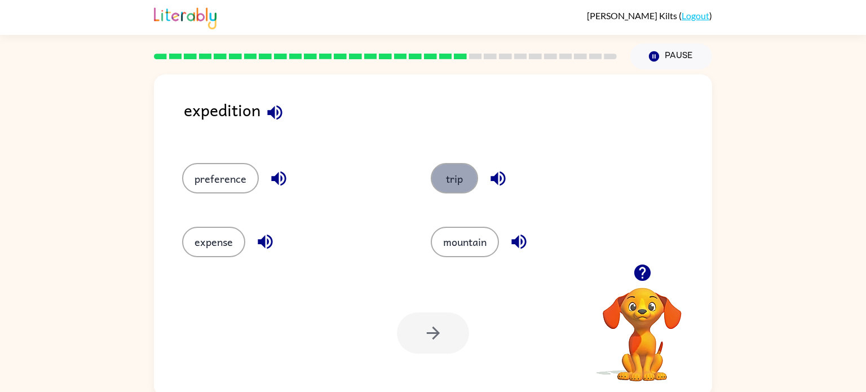
click at [451, 169] on button "trip" at bounding box center [454, 178] width 47 height 30
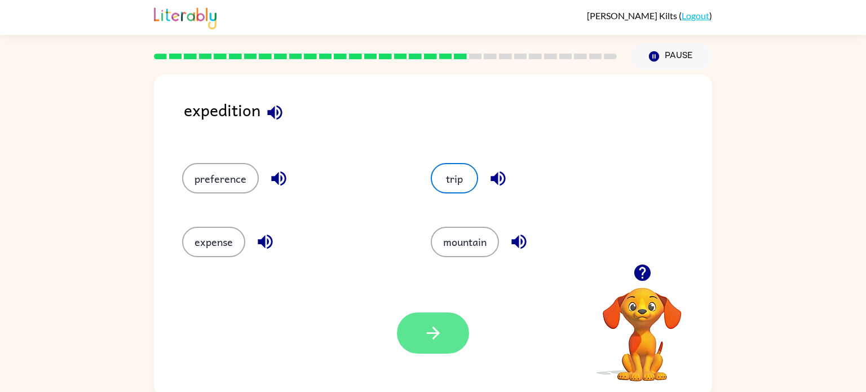
click at [440, 327] on icon "button" at bounding box center [434, 333] width 20 height 20
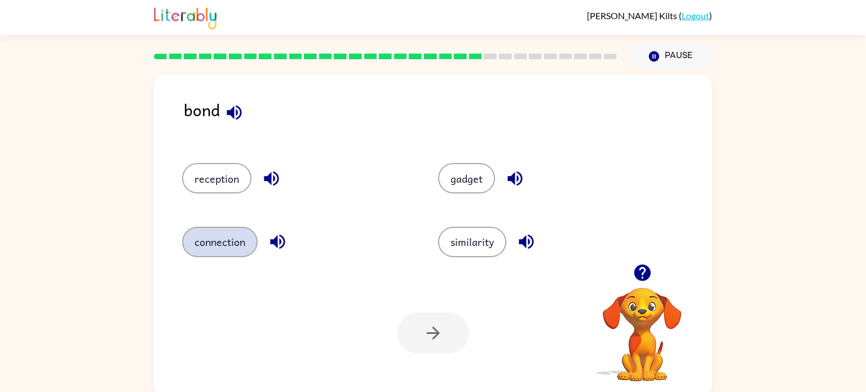
click at [215, 241] on button "connection" at bounding box center [220, 242] width 76 height 30
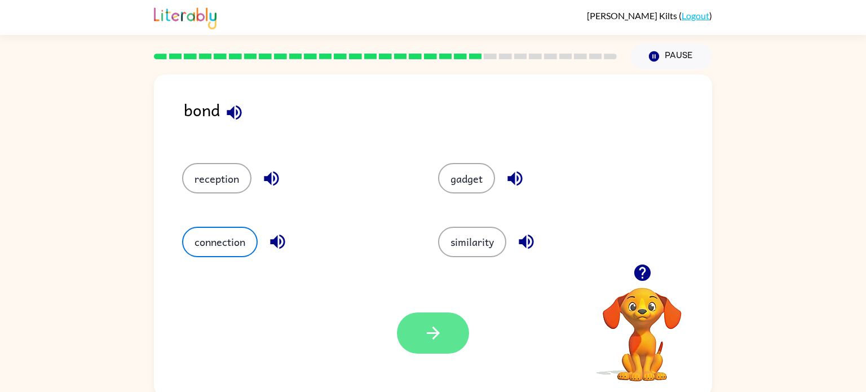
click at [453, 348] on button "button" at bounding box center [433, 333] width 72 height 41
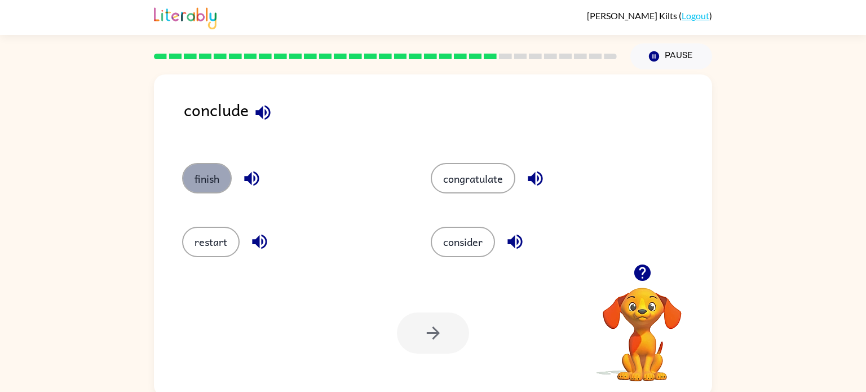
click at [214, 184] on button "finish" at bounding box center [207, 178] width 50 height 30
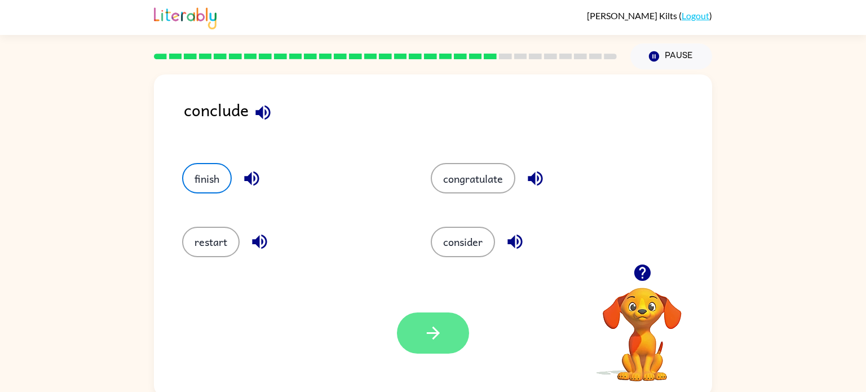
click at [421, 347] on button "button" at bounding box center [433, 333] width 72 height 41
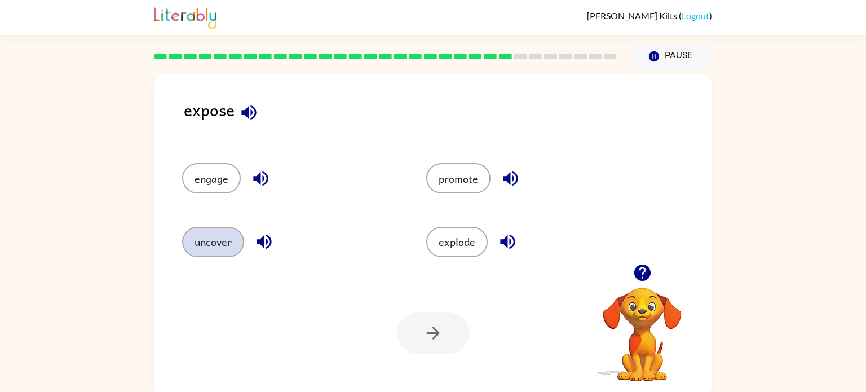
click at [206, 241] on button "uncover" at bounding box center [213, 242] width 62 height 30
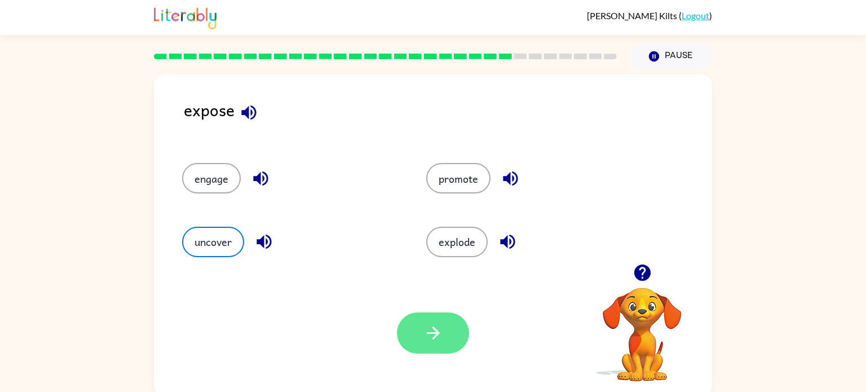
click at [441, 333] on icon "button" at bounding box center [434, 333] width 20 height 20
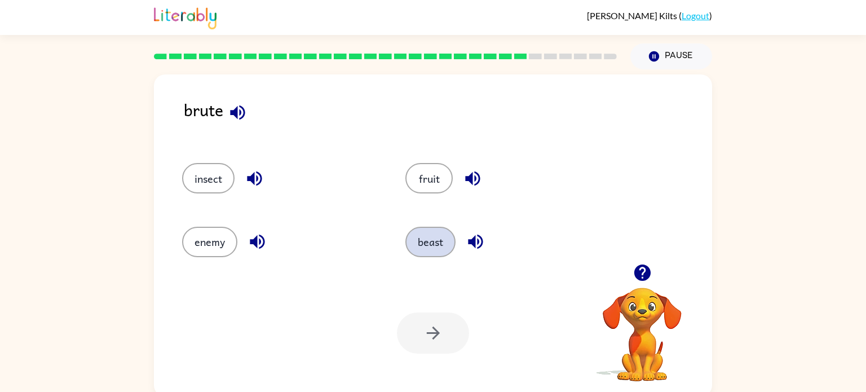
click at [436, 244] on button "beast" at bounding box center [431, 242] width 50 height 30
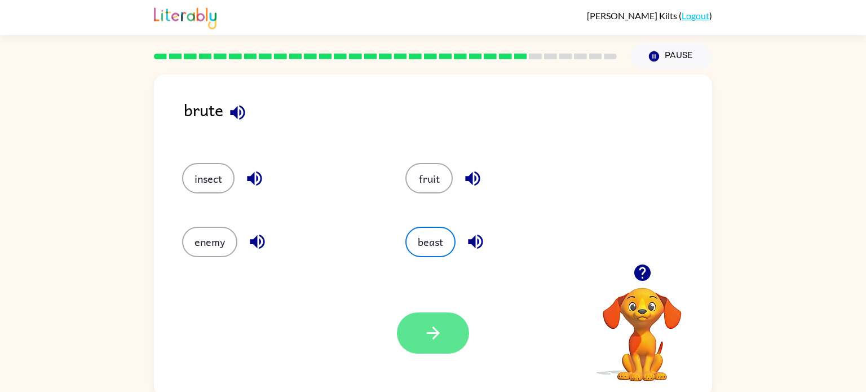
click at [450, 324] on button "button" at bounding box center [433, 333] width 72 height 41
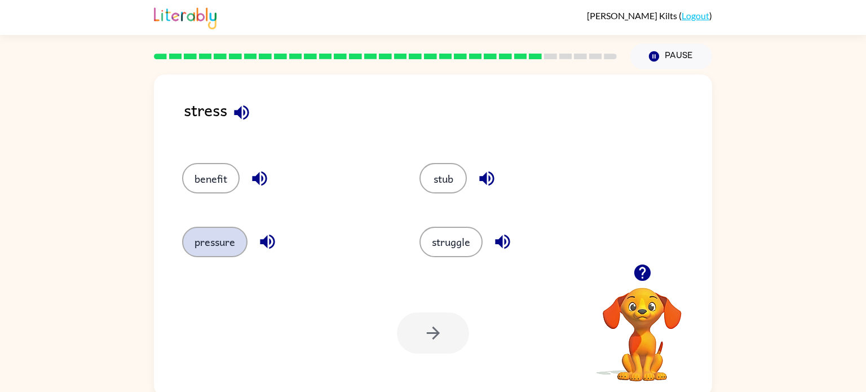
click at [215, 241] on button "pressure" at bounding box center [214, 242] width 65 height 30
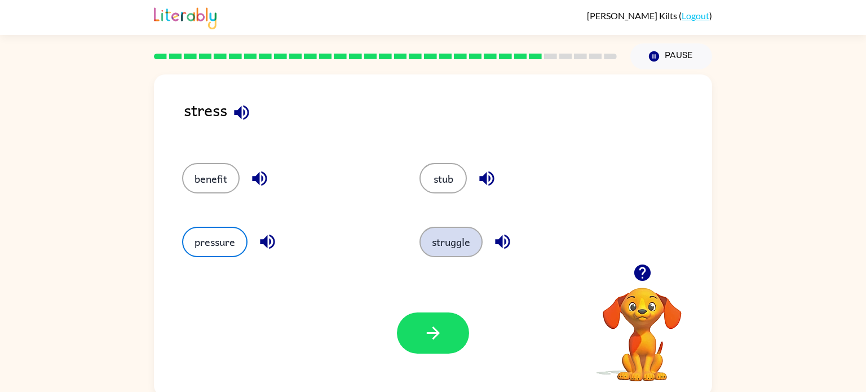
click at [460, 243] on button "struggle" at bounding box center [451, 242] width 63 height 30
click at [223, 245] on button "pressure" at bounding box center [214, 242] width 65 height 30
click at [445, 336] on button "button" at bounding box center [433, 333] width 72 height 41
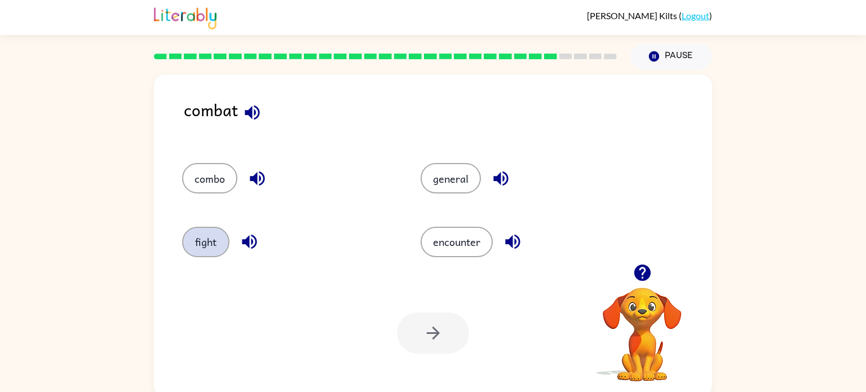
click at [192, 248] on button "fight" at bounding box center [205, 242] width 47 height 30
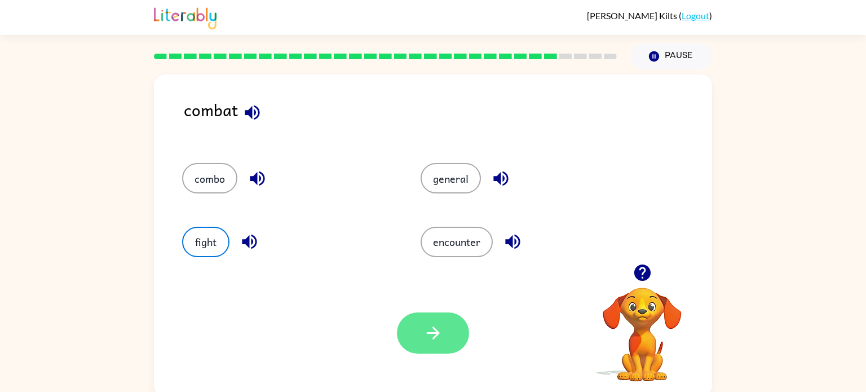
click at [424, 327] on icon "button" at bounding box center [434, 333] width 20 height 20
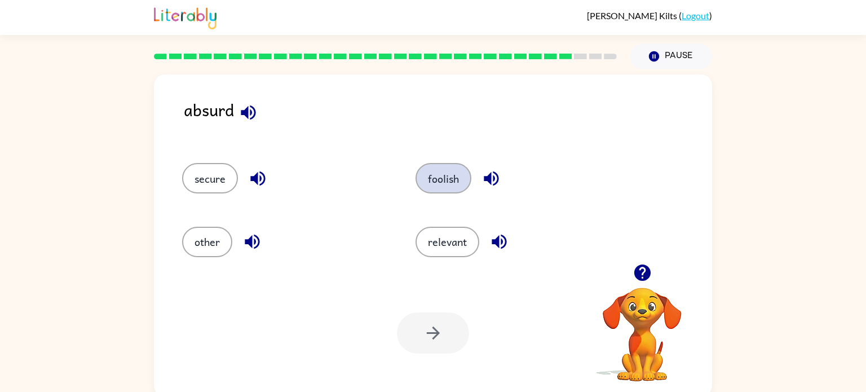
click at [445, 177] on button "foolish" at bounding box center [444, 178] width 56 height 30
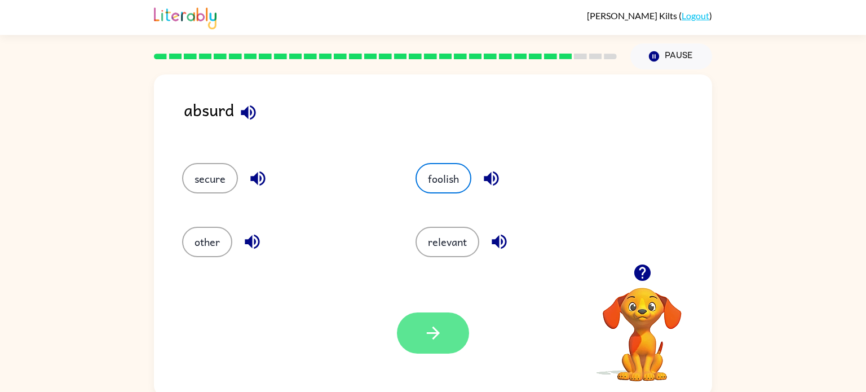
click at [435, 349] on button "button" at bounding box center [433, 333] width 72 height 41
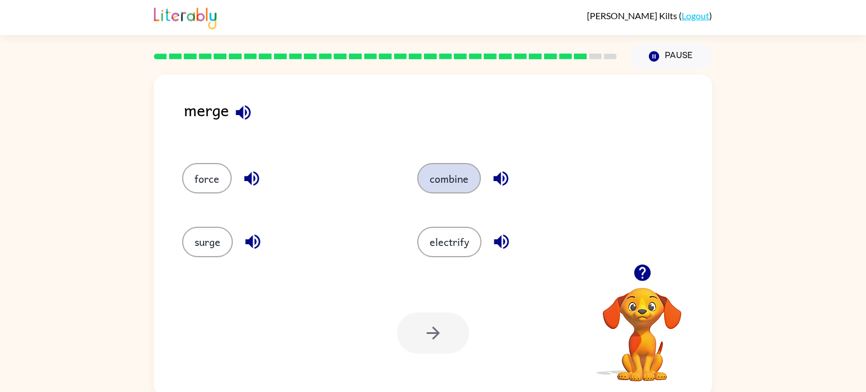
click at [454, 186] on button "combine" at bounding box center [449, 178] width 64 height 30
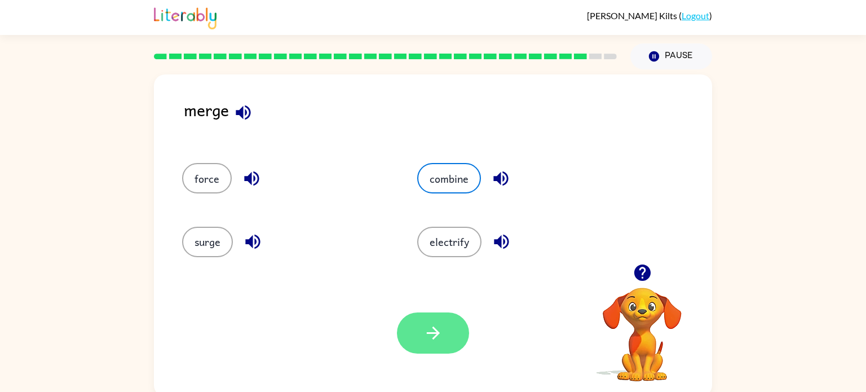
click at [436, 326] on icon "button" at bounding box center [434, 333] width 20 height 20
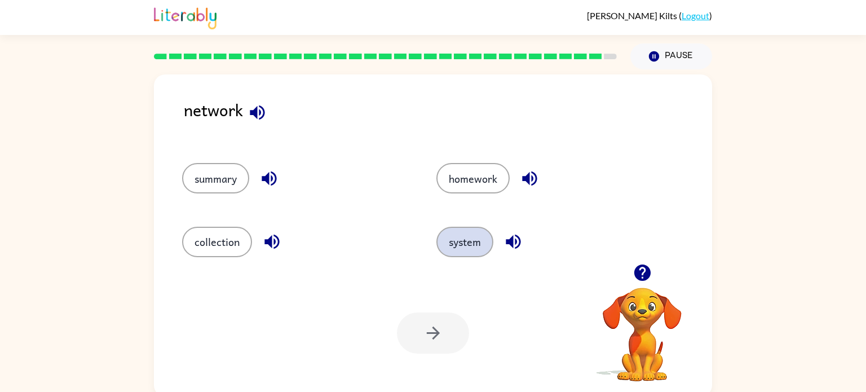
click at [474, 235] on button "system" at bounding box center [465, 242] width 57 height 30
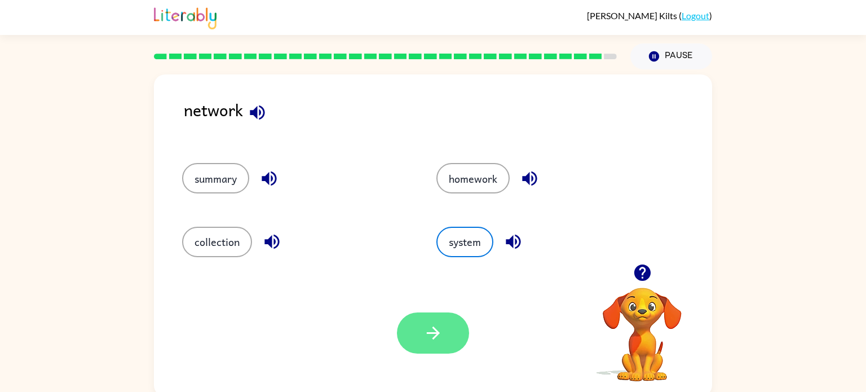
click at [441, 332] on icon "button" at bounding box center [434, 333] width 20 height 20
